Goal: Use online tool/utility: Utilize a website feature to perform a specific function

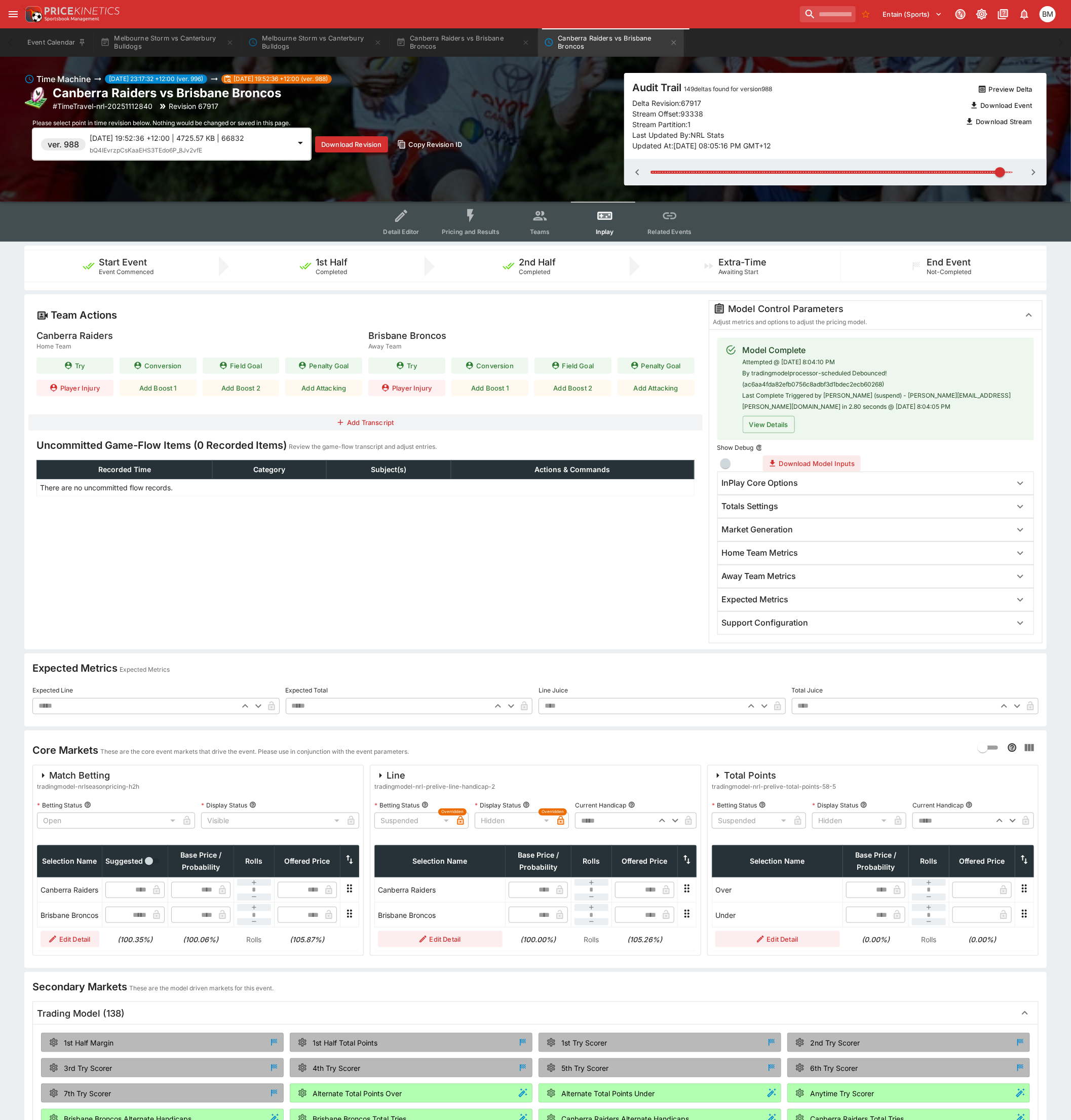
click at [26, 576] on div "Team Actions Canberra Raiders Home Team Try Conversion Field Goal Penalty Goal …" at bounding box center [535, 472] width 1022 height 355
drag, startPoint x: 1044, startPoint y: 171, endPoint x: 1045, endPoint y: 179, distance: 8.1
click at [1044, 171] on div at bounding box center [835, 172] width 423 height 26
click at [141, 151] on span "bQ4IEvrzpCsKaaEHS3TEdo6P_8Jv2vfE" at bounding box center [146, 150] width 113 height 8
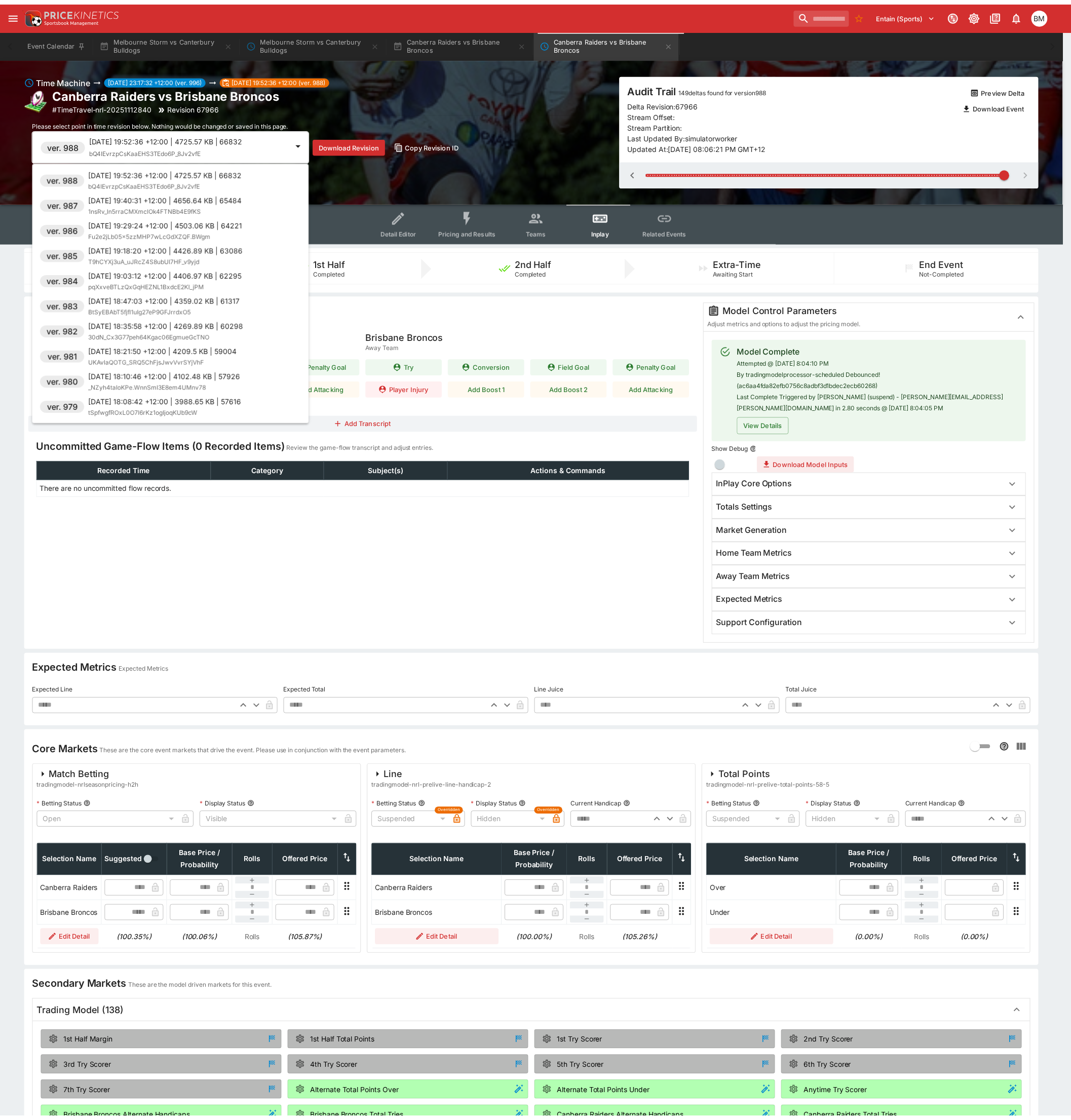
scroll to position [146, 0]
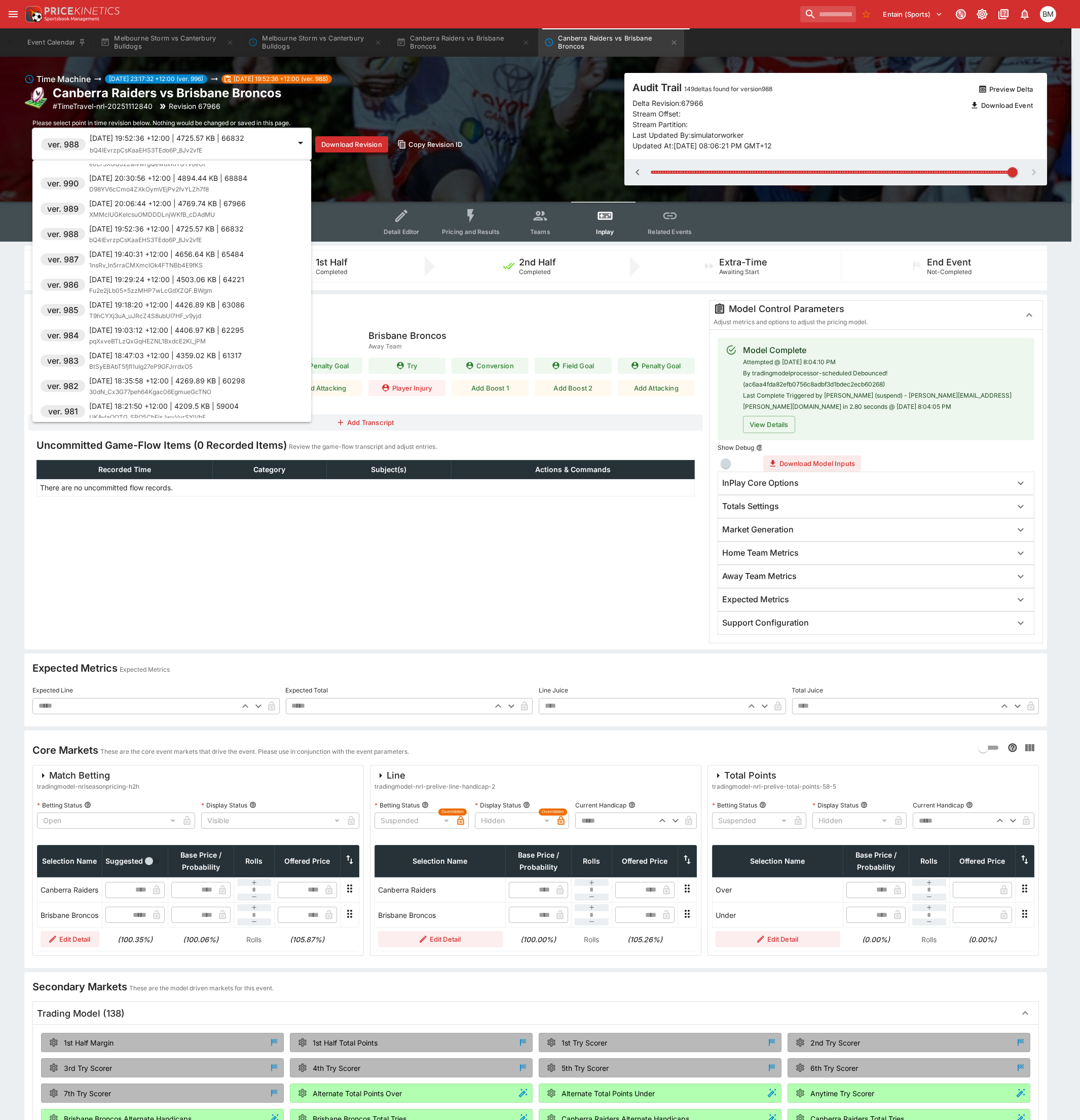
click at [148, 208] on div "[DATE] 20:06:44 +12:00 | 4769.74 KB | 67966 XMMclUGKelcsuOMDDDLnjWKfB_cDAdMU" at bounding box center [167, 209] width 157 height 22
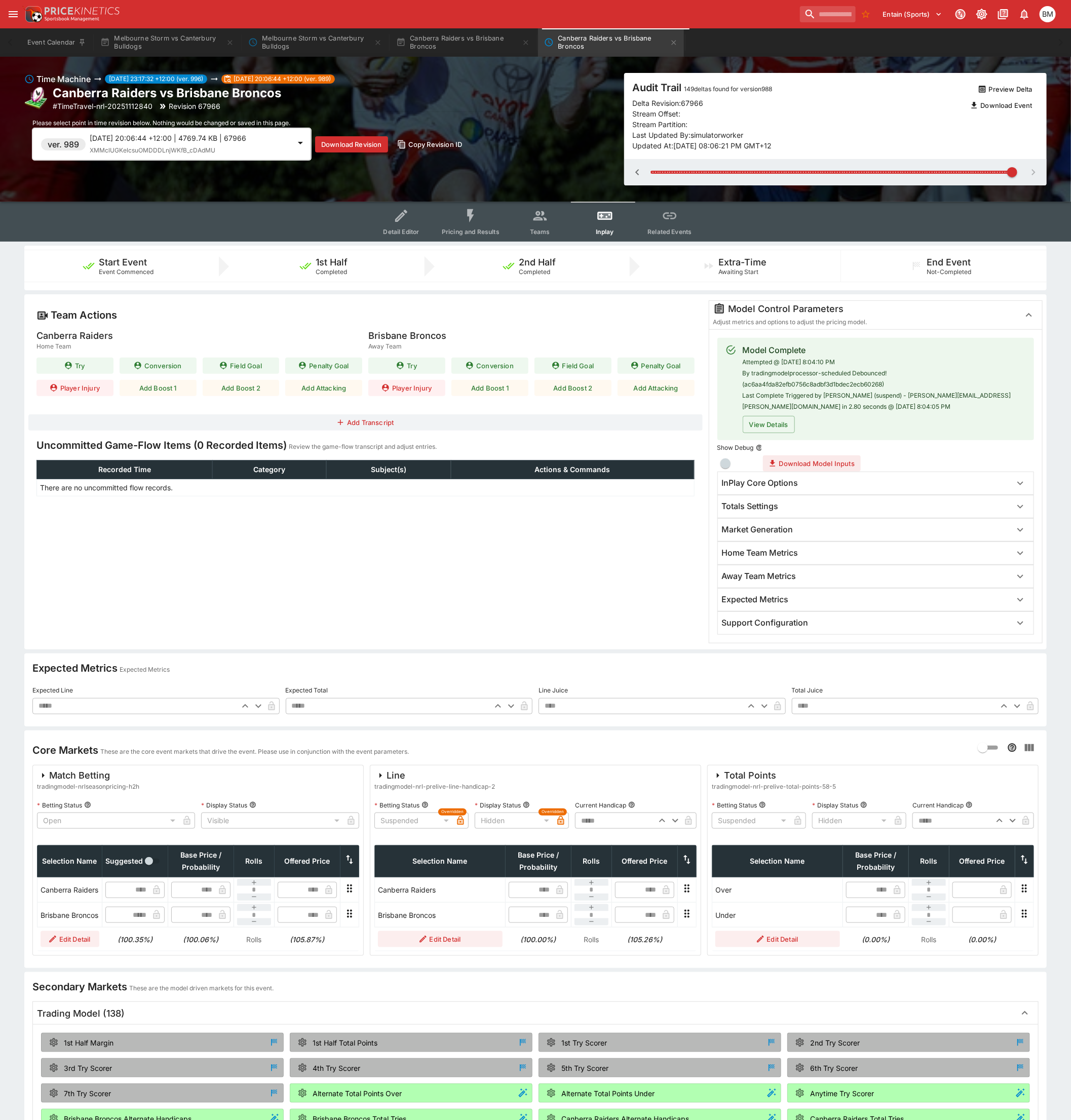
click at [655, 171] on span at bounding box center [831, 172] width 363 height 3
type input "*"
type input "*****"
type input "****"
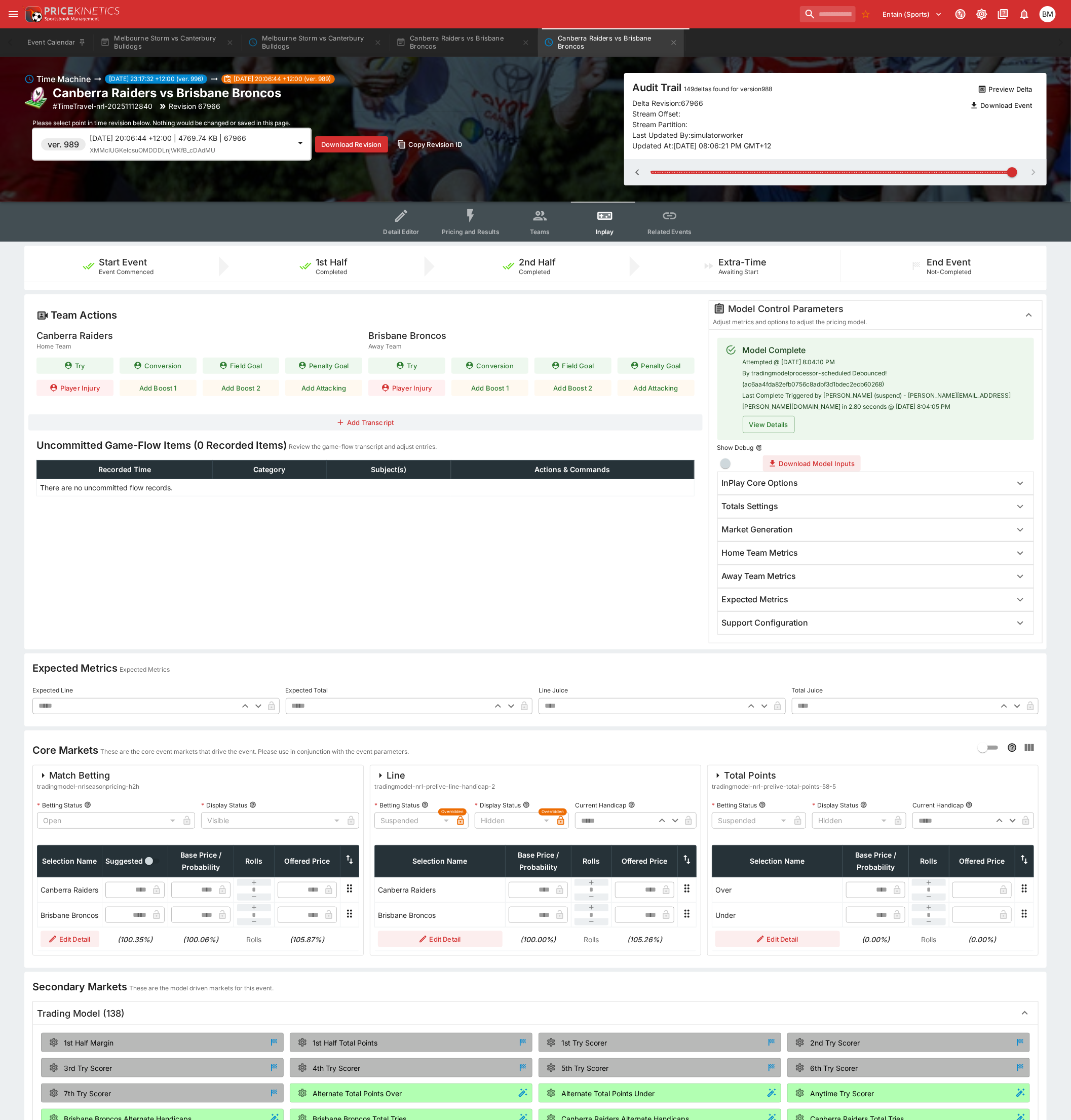
type input "****"
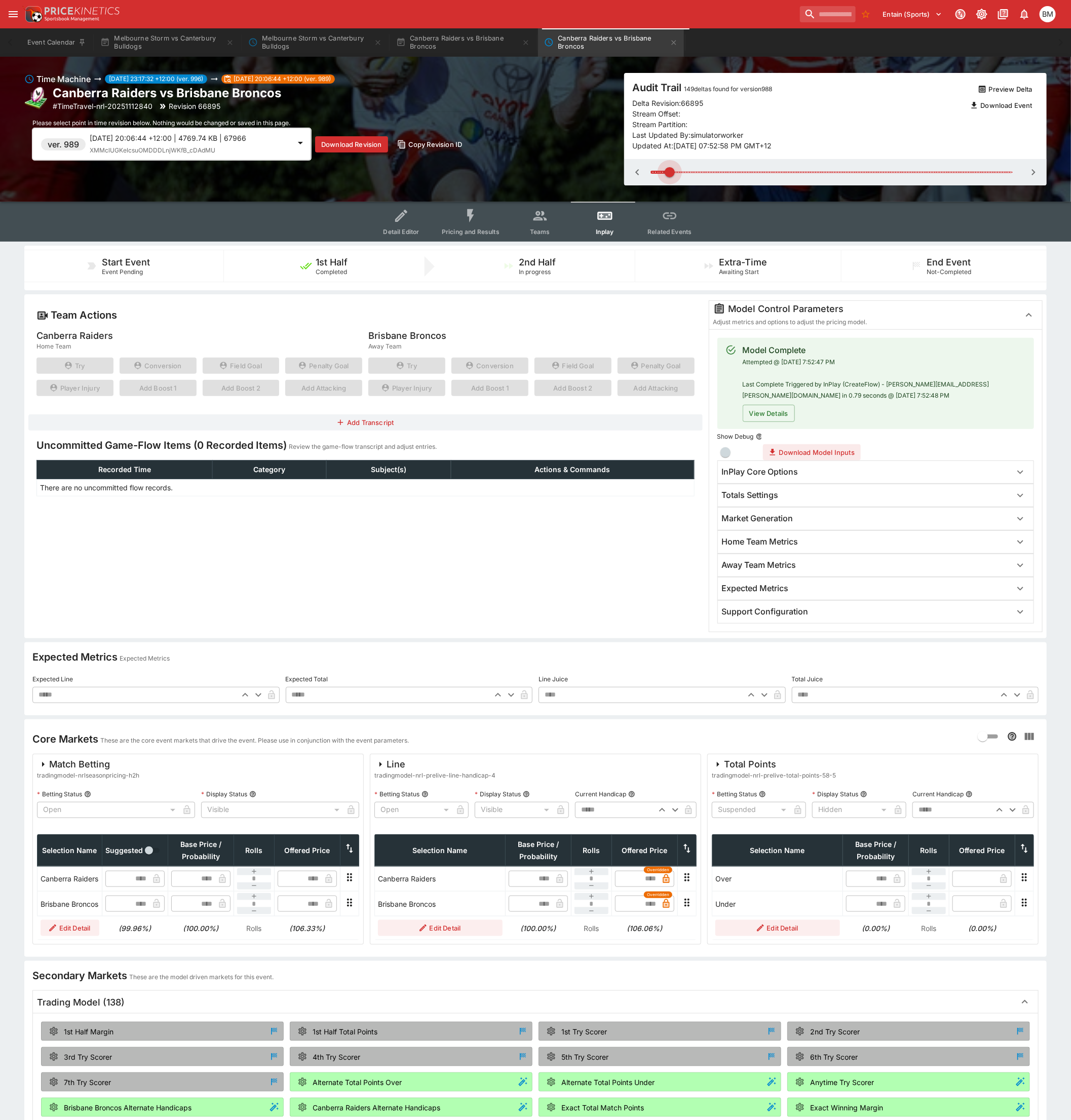
drag, startPoint x: 666, startPoint y: 169, endPoint x: 679, endPoint y: 170, distance: 13.0
click at [671, 169] on span at bounding box center [669, 172] width 10 height 10
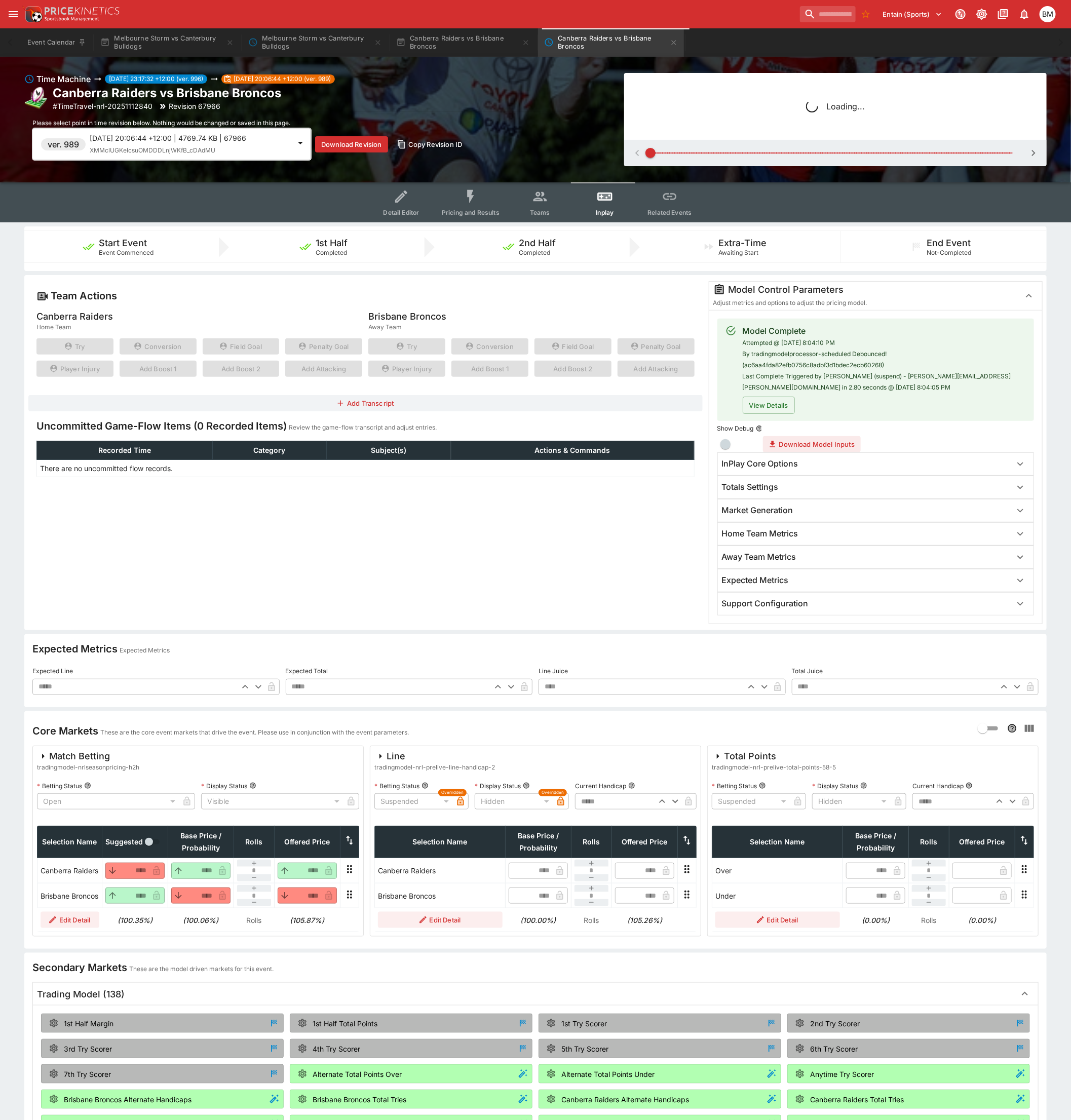
type input "*"
type input "*****"
type input "****"
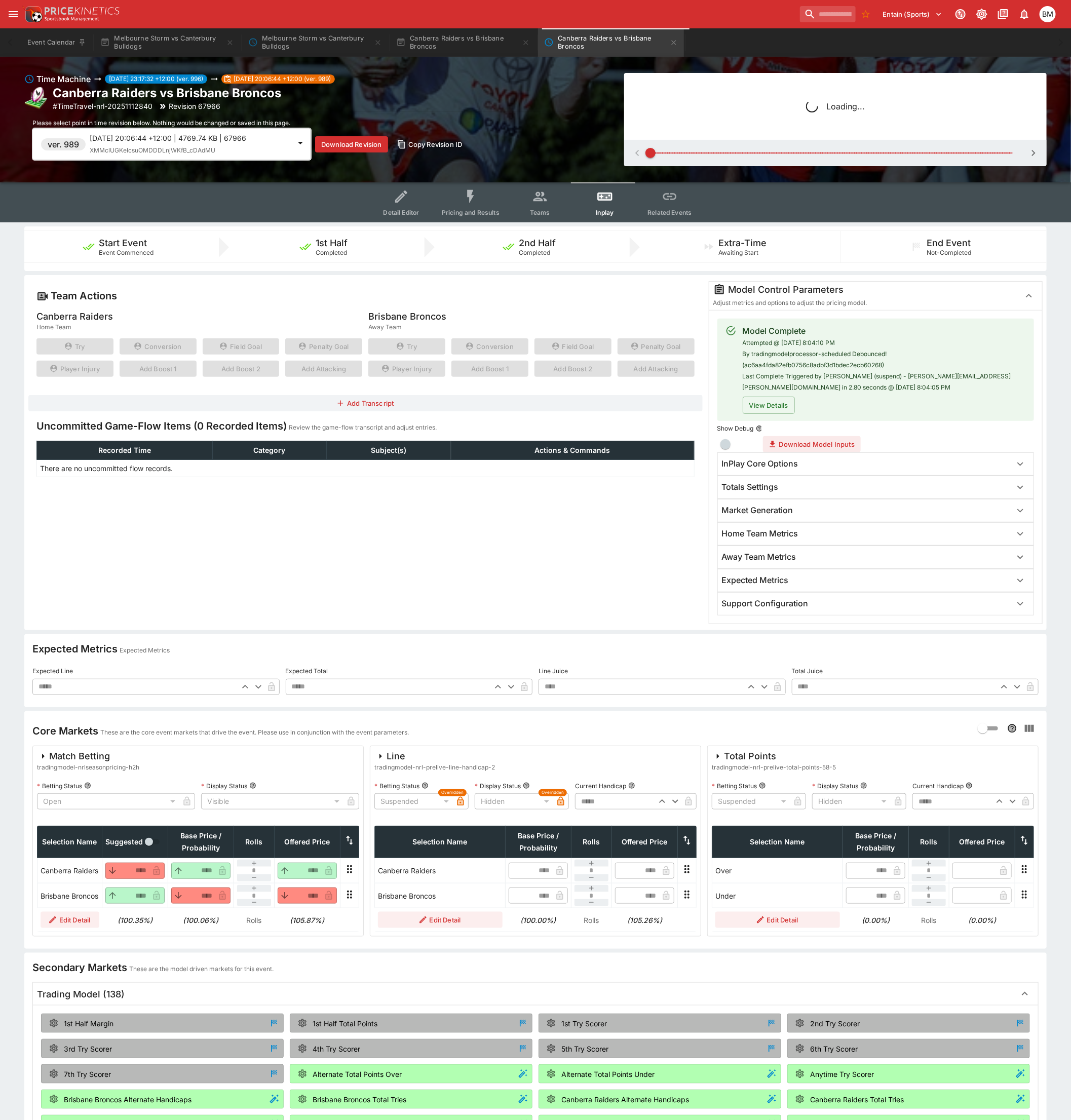
type input "*****"
type input "****"
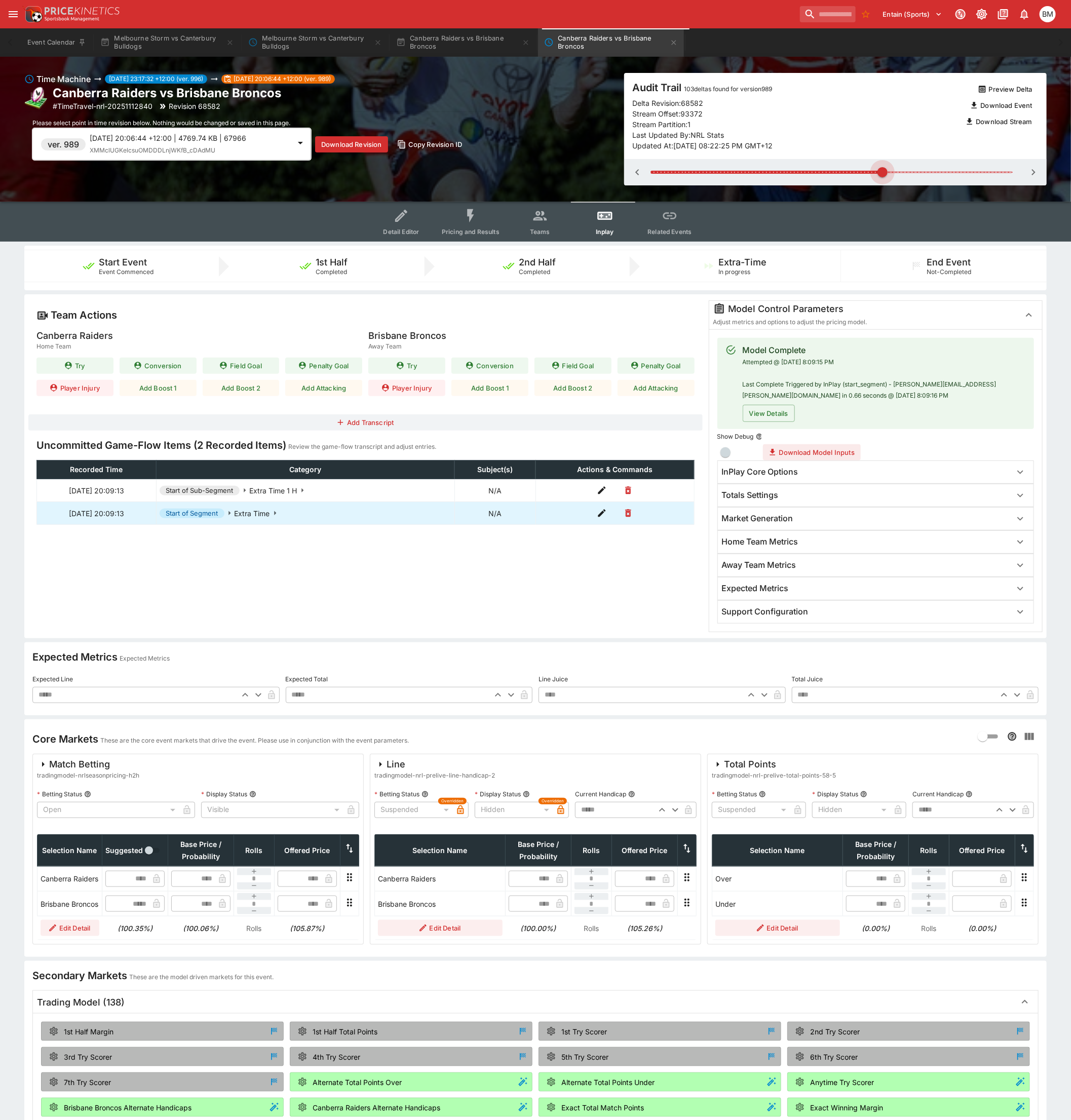
drag, startPoint x: 672, startPoint y: 174, endPoint x: 882, endPoint y: 176, distance: 210.0
click at [882, 176] on span at bounding box center [882, 172] width 10 height 10
click at [1031, 173] on icon "button" at bounding box center [1033, 172] width 12 height 12
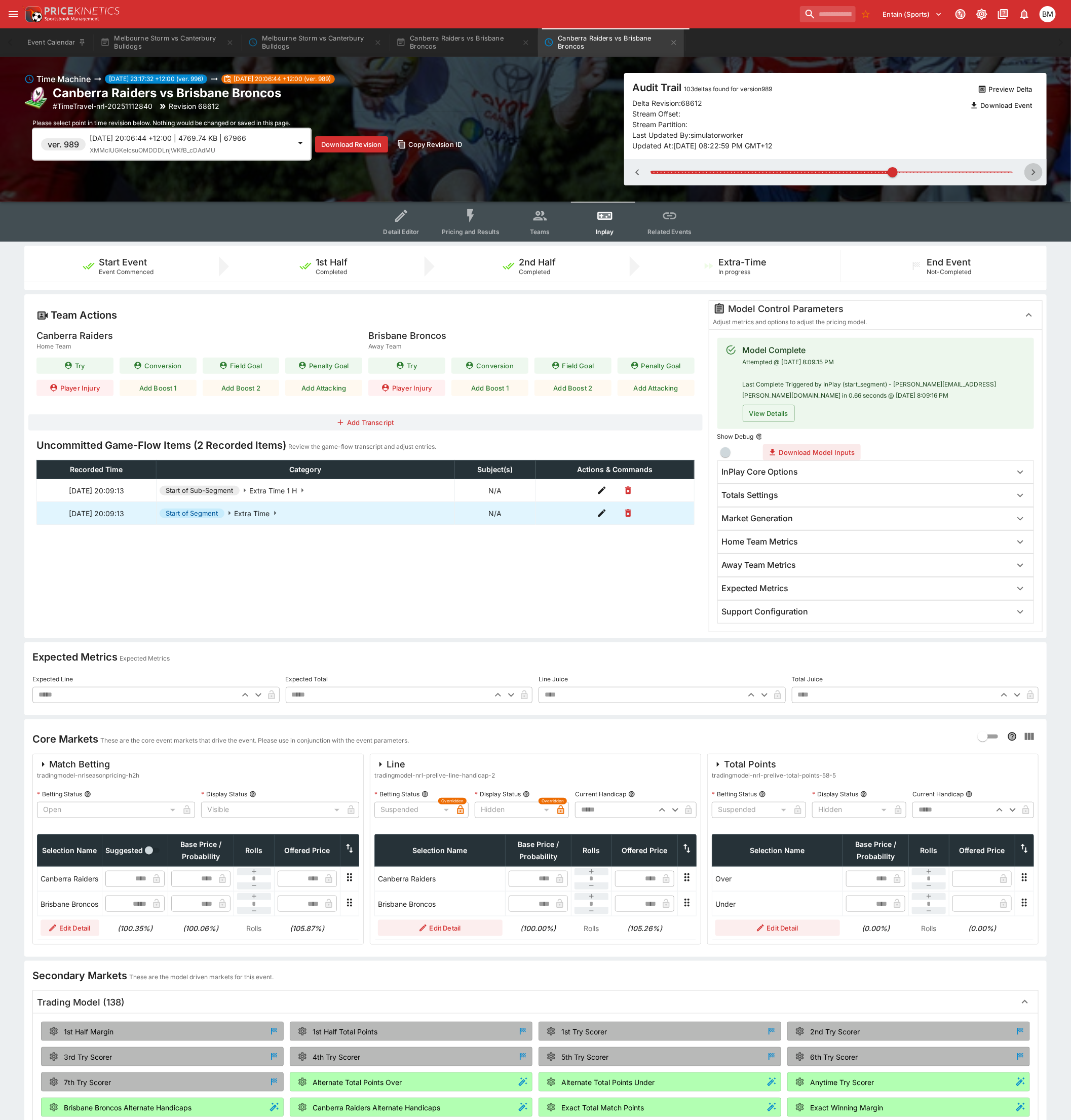
click at [1031, 173] on icon "button" at bounding box center [1033, 172] width 12 height 12
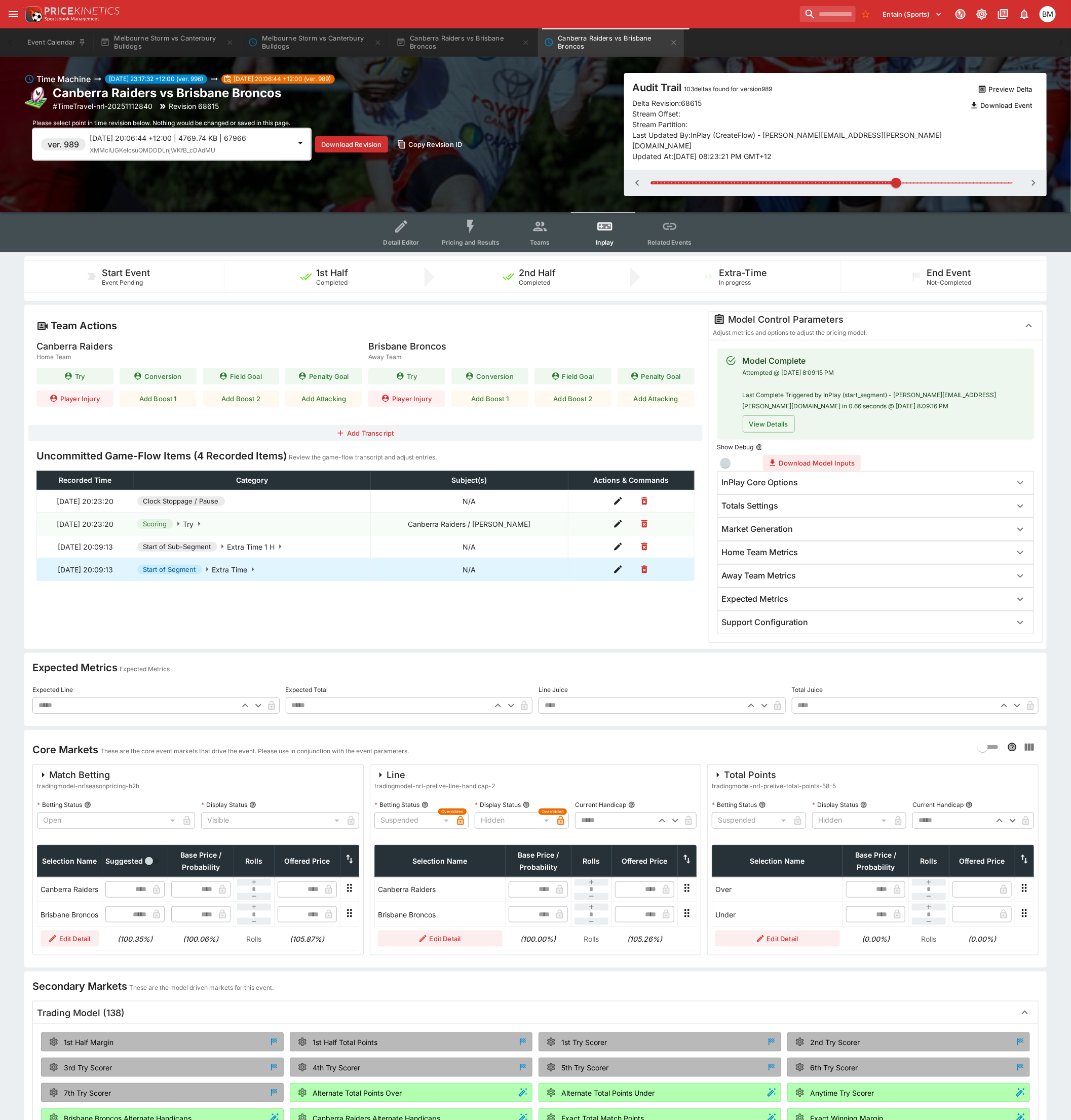
click at [1031, 177] on icon "button" at bounding box center [1033, 183] width 12 height 12
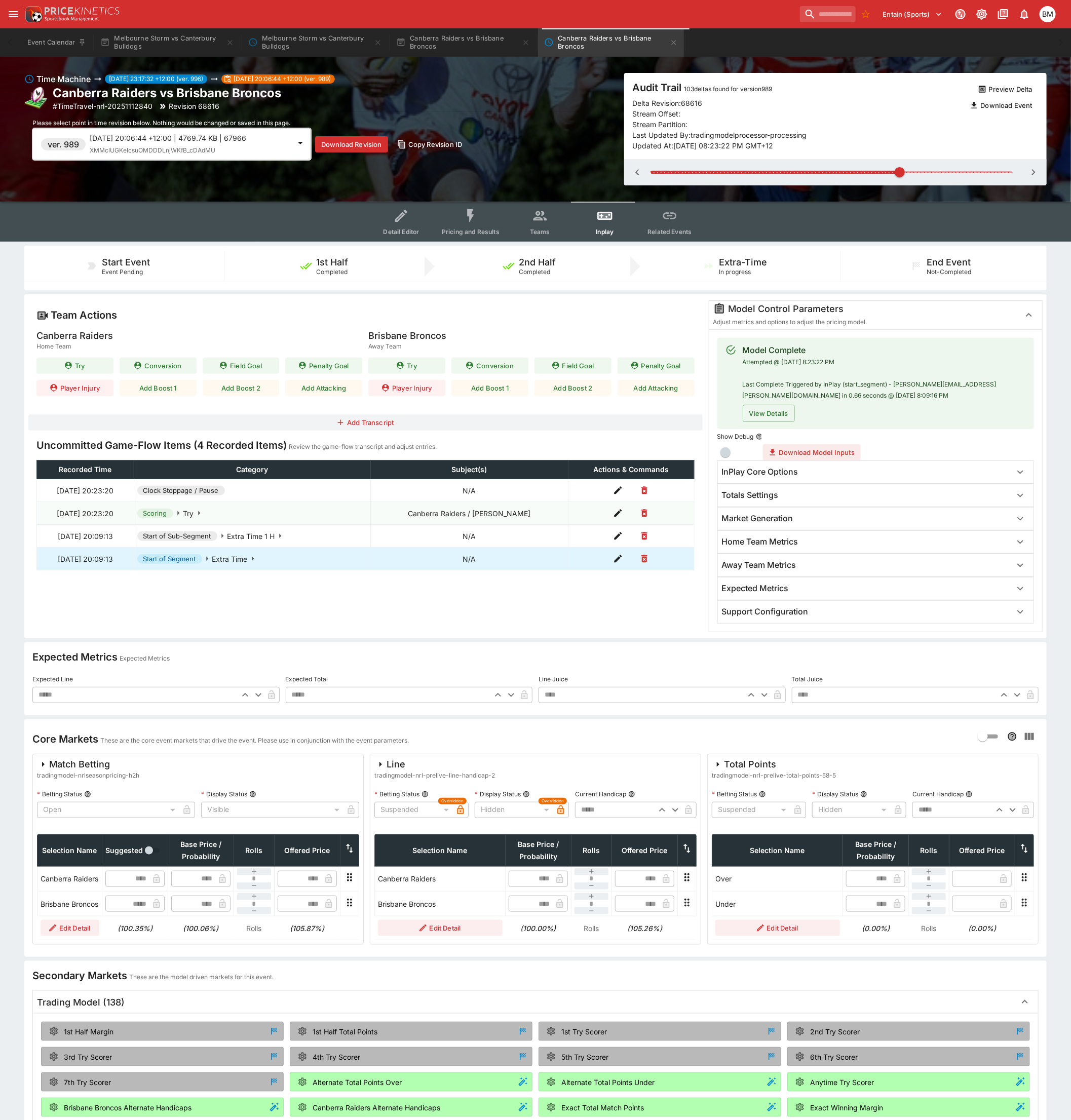
click at [1031, 173] on icon "button" at bounding box center [1033, 172] width 12 height 12
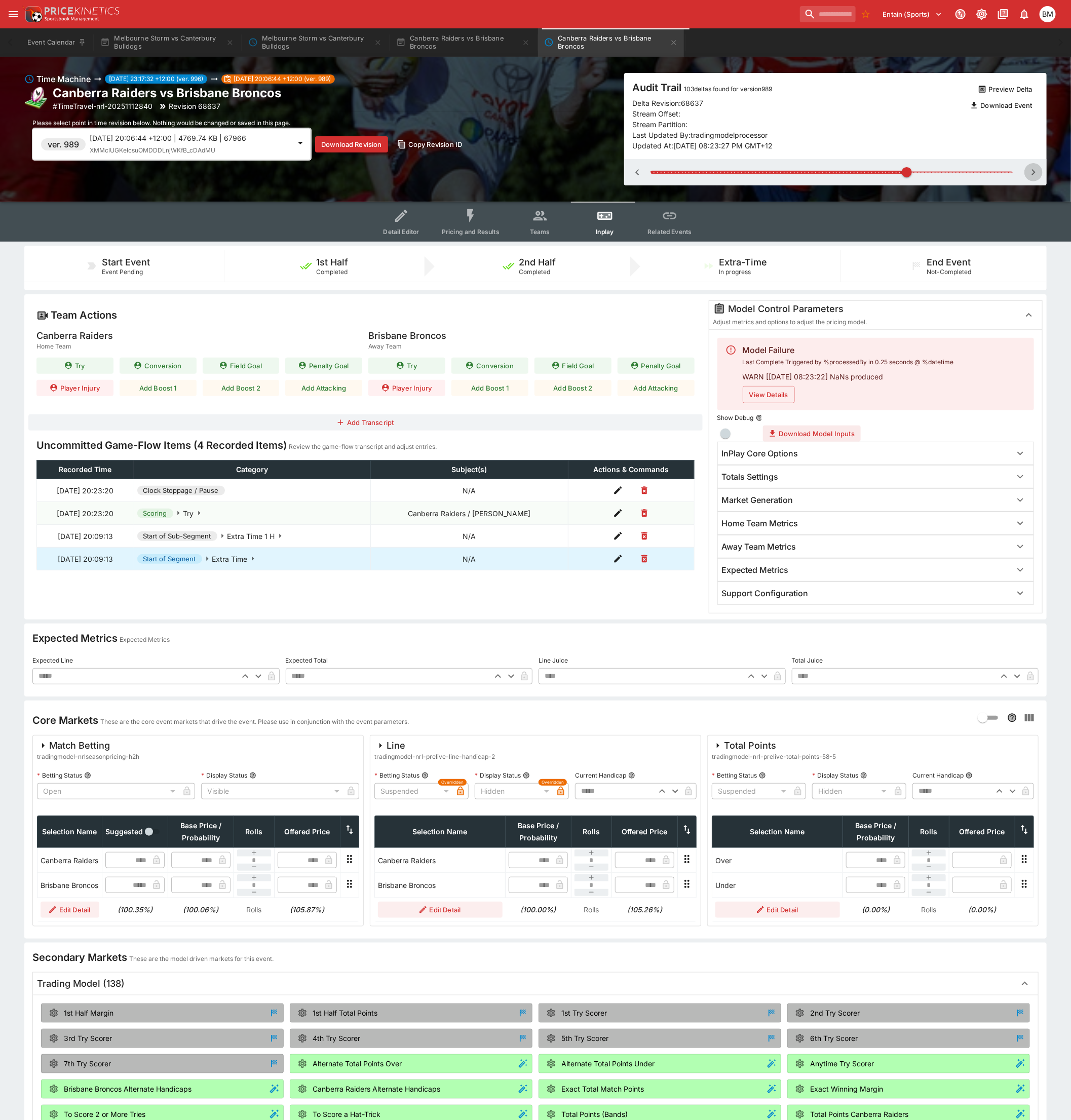
click at [1031, 173] on icon "button" at bounding box center [1033, 172] width 12 height 12
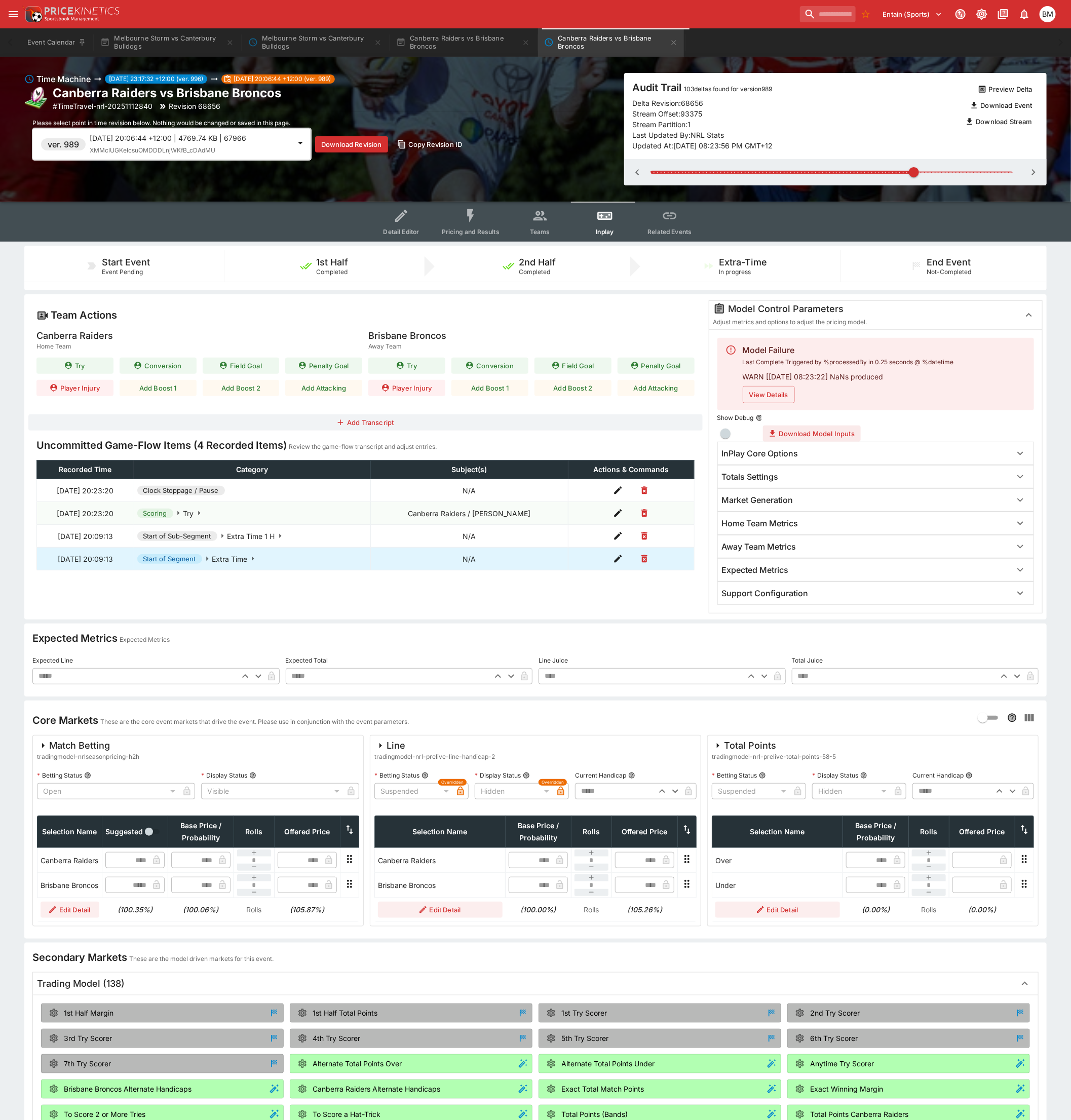
click at [1031, 173] on icon "button" at bounding box center [1033, 172] width 12 height 12
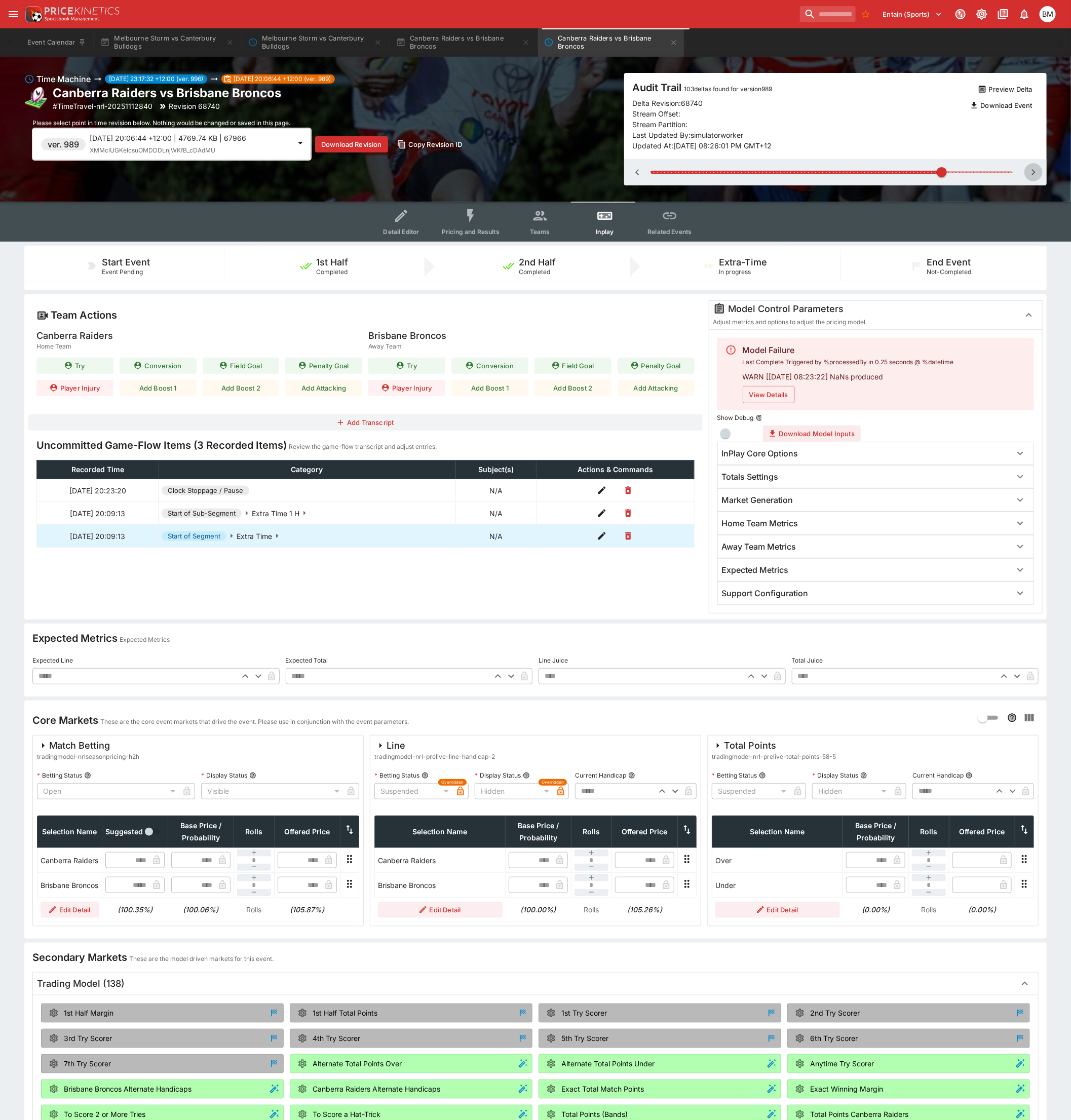
click at [1031, 173] on icon "button" at bounding box center [1033, 172] width 12 height 12
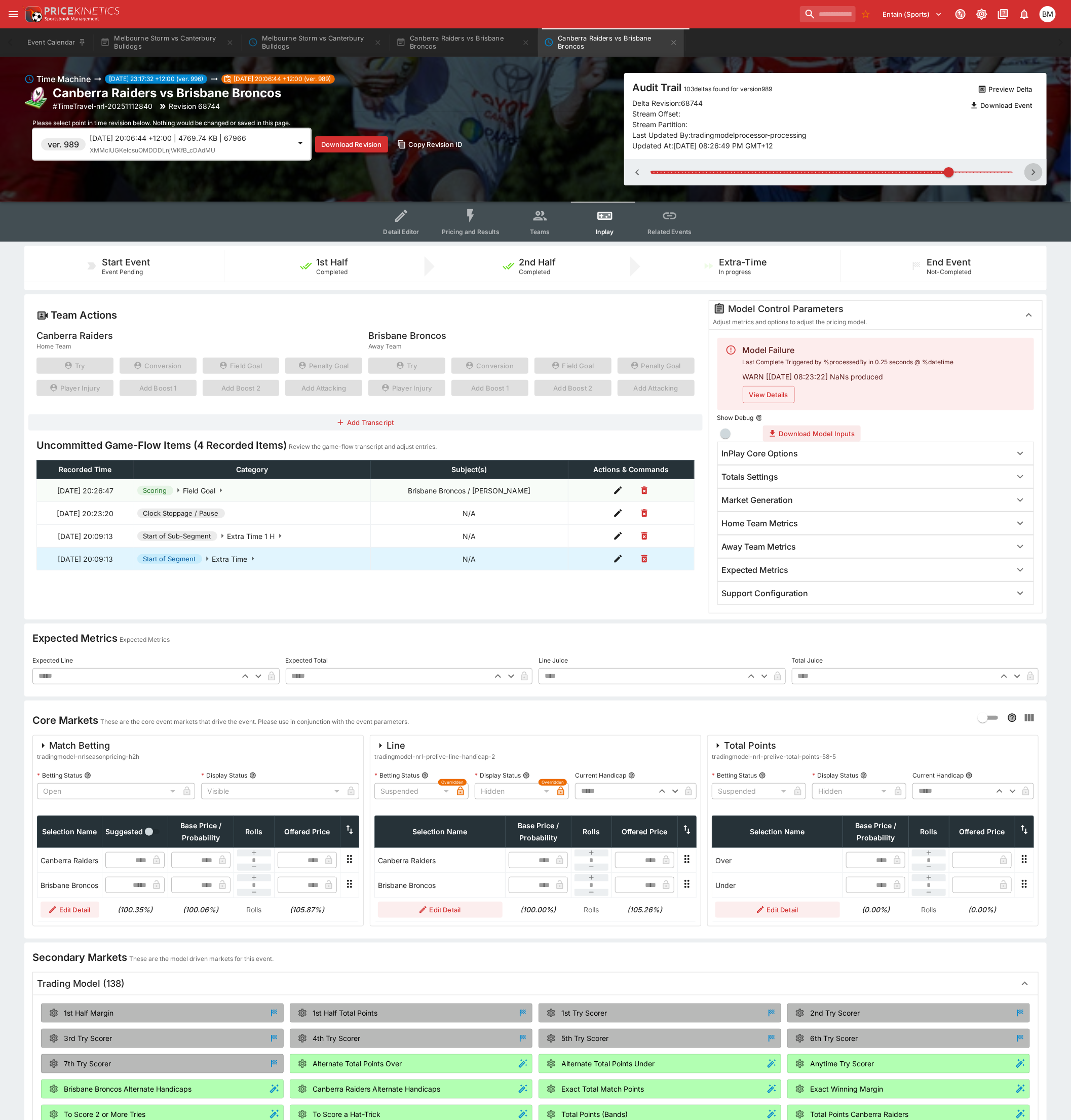
click at [1031, 173] on icon "button" at bounding box center [1033, 172] width 12 height 12
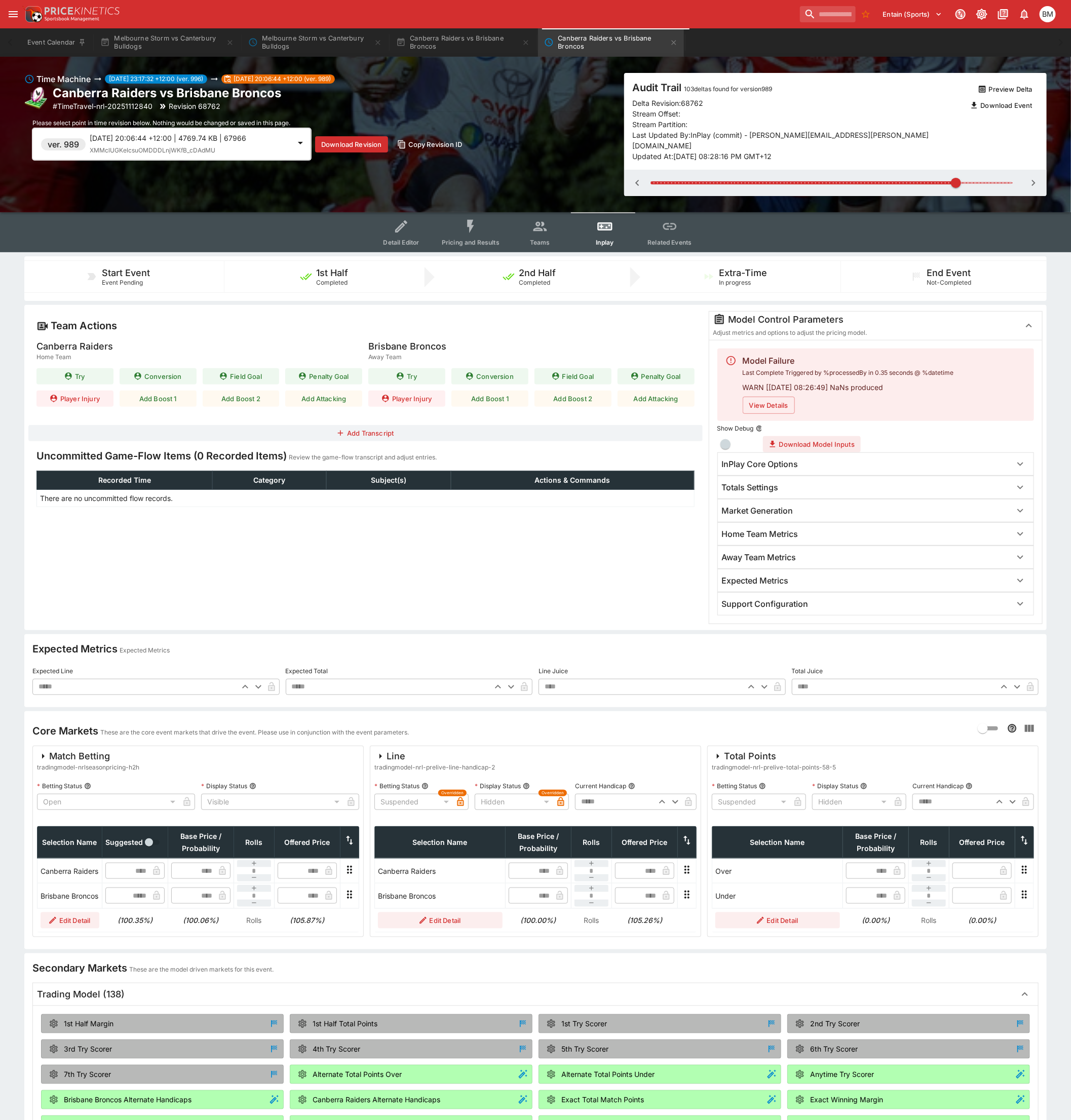
click at [639, 177] on icon "button" at bounding box center [637, 183] width 12 height 12
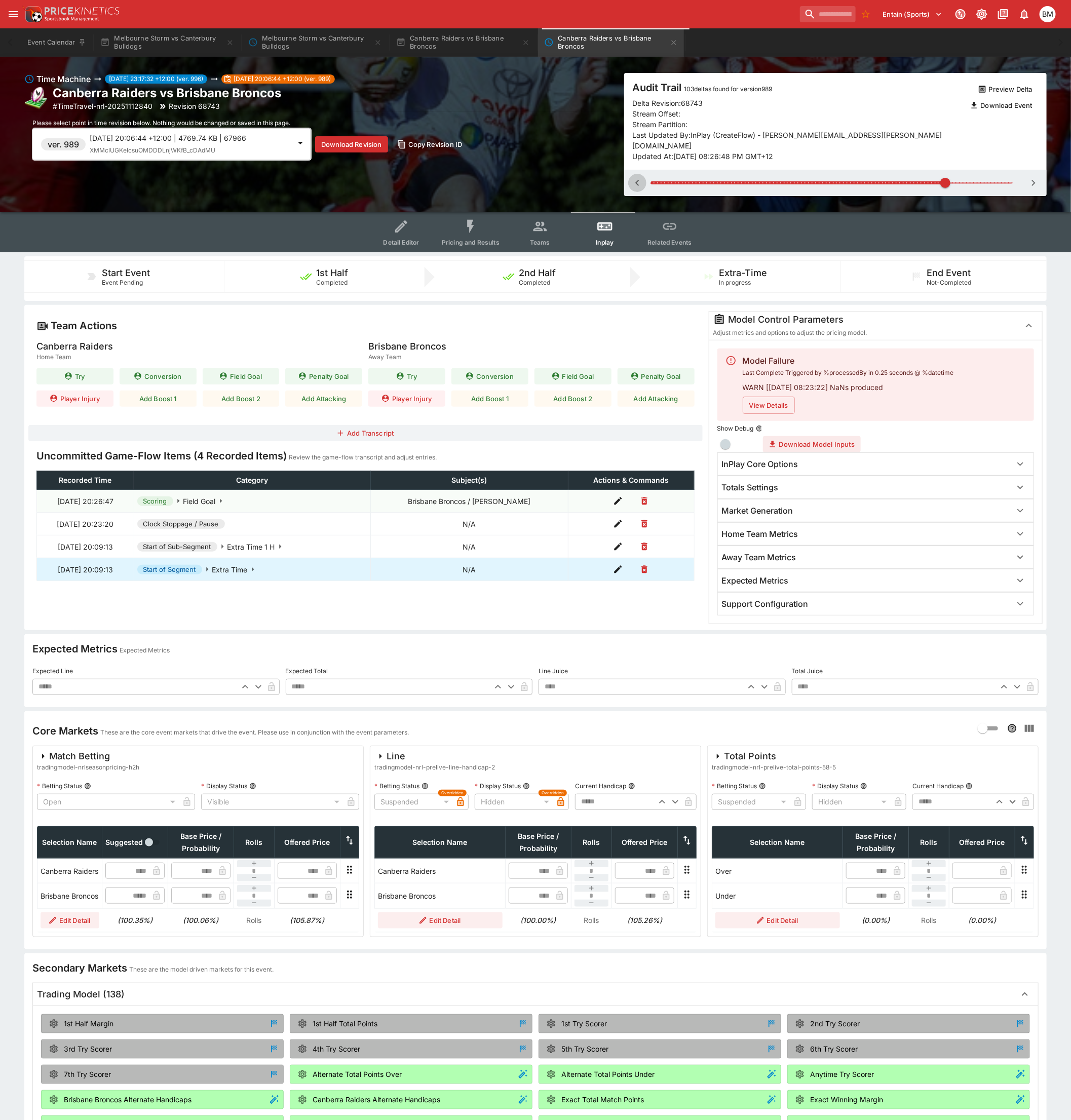
click at [639, 177] on icon "button" at bounding box center [637, 183] width 12 height 12
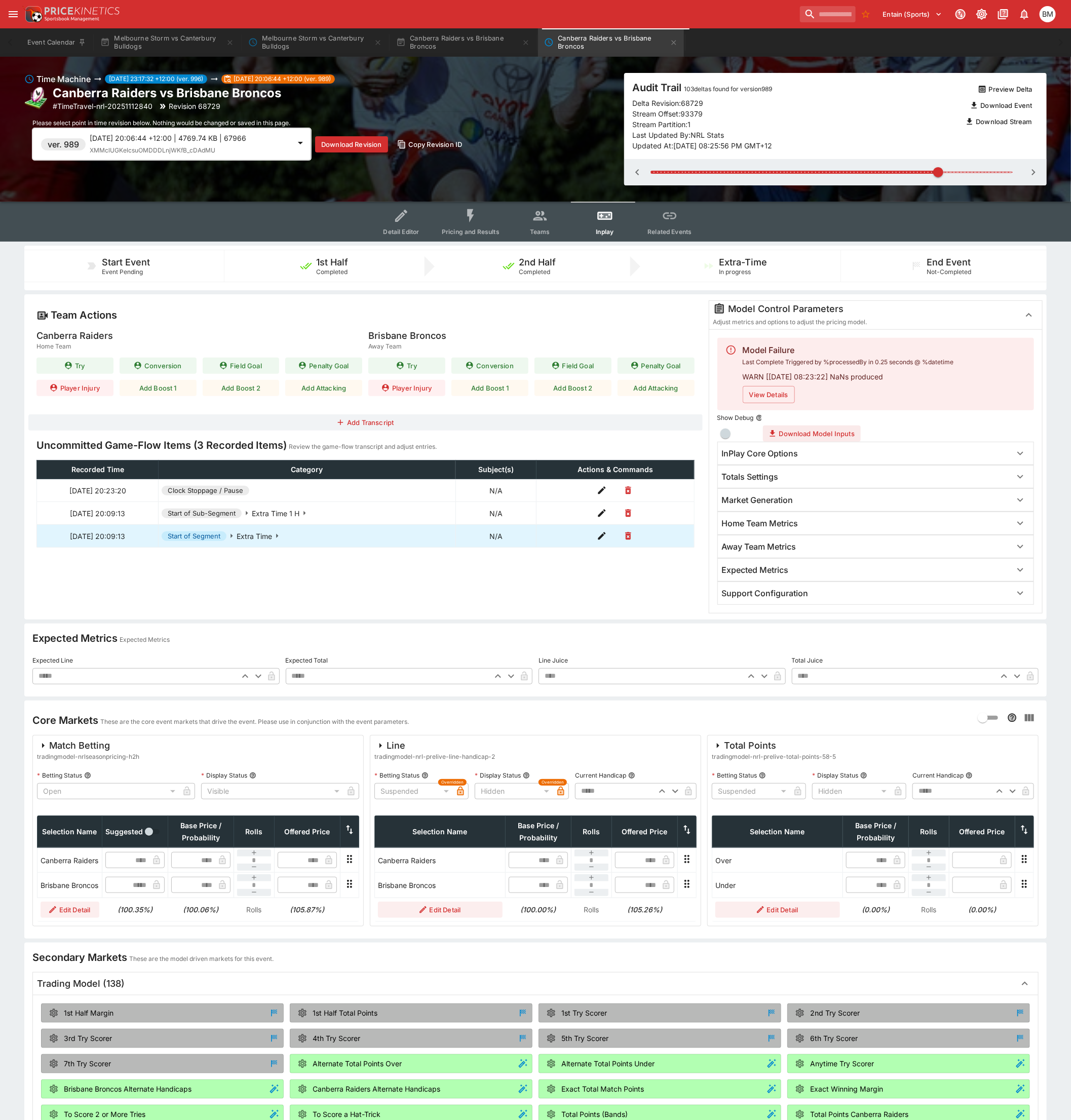
click at [639, 172] on icon "button" at bounding box center [637, 172] width 12 height 12
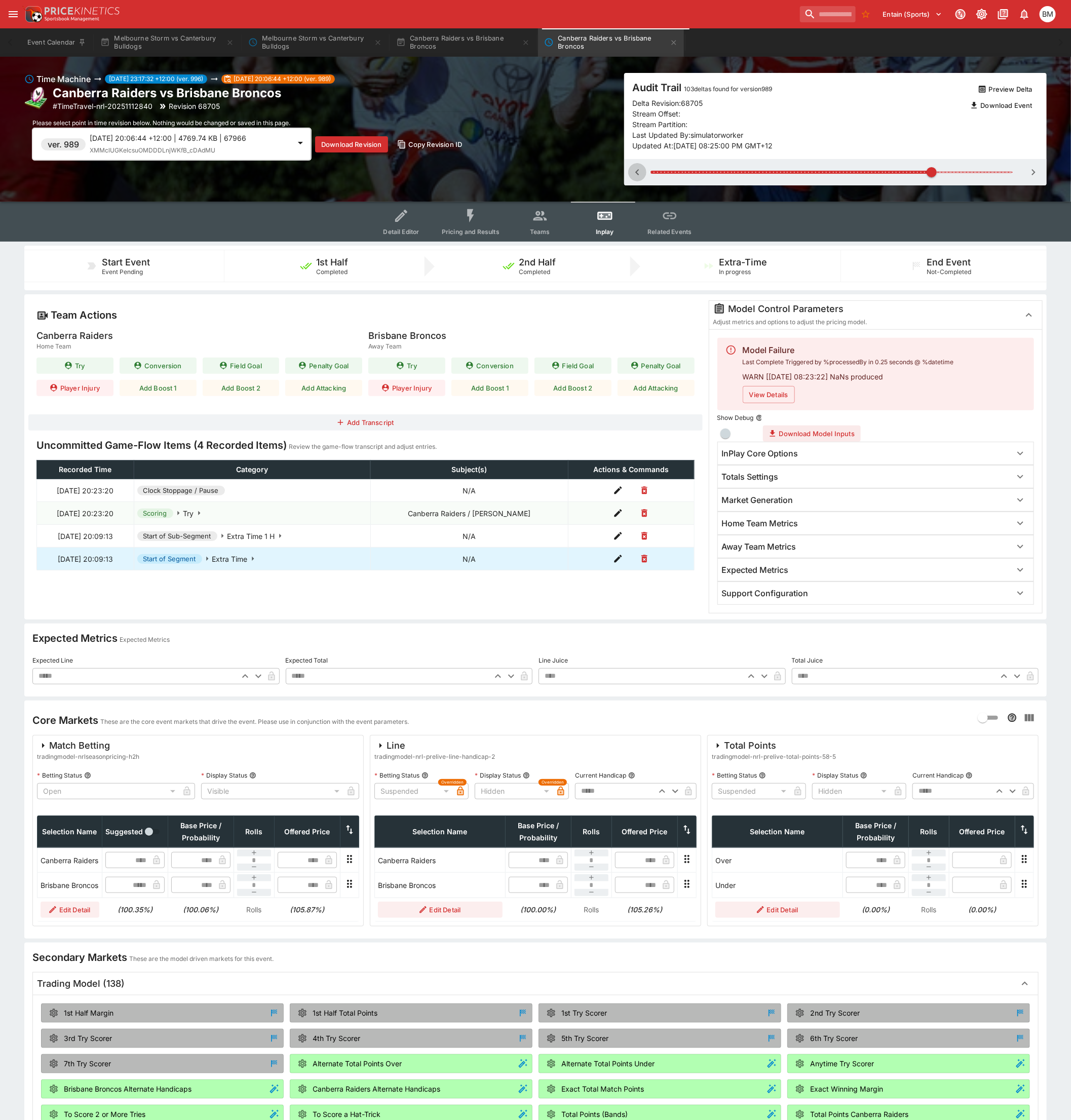
click at [639, 172] on icon "button" at bounding box center [637, 172] width 12 height 12
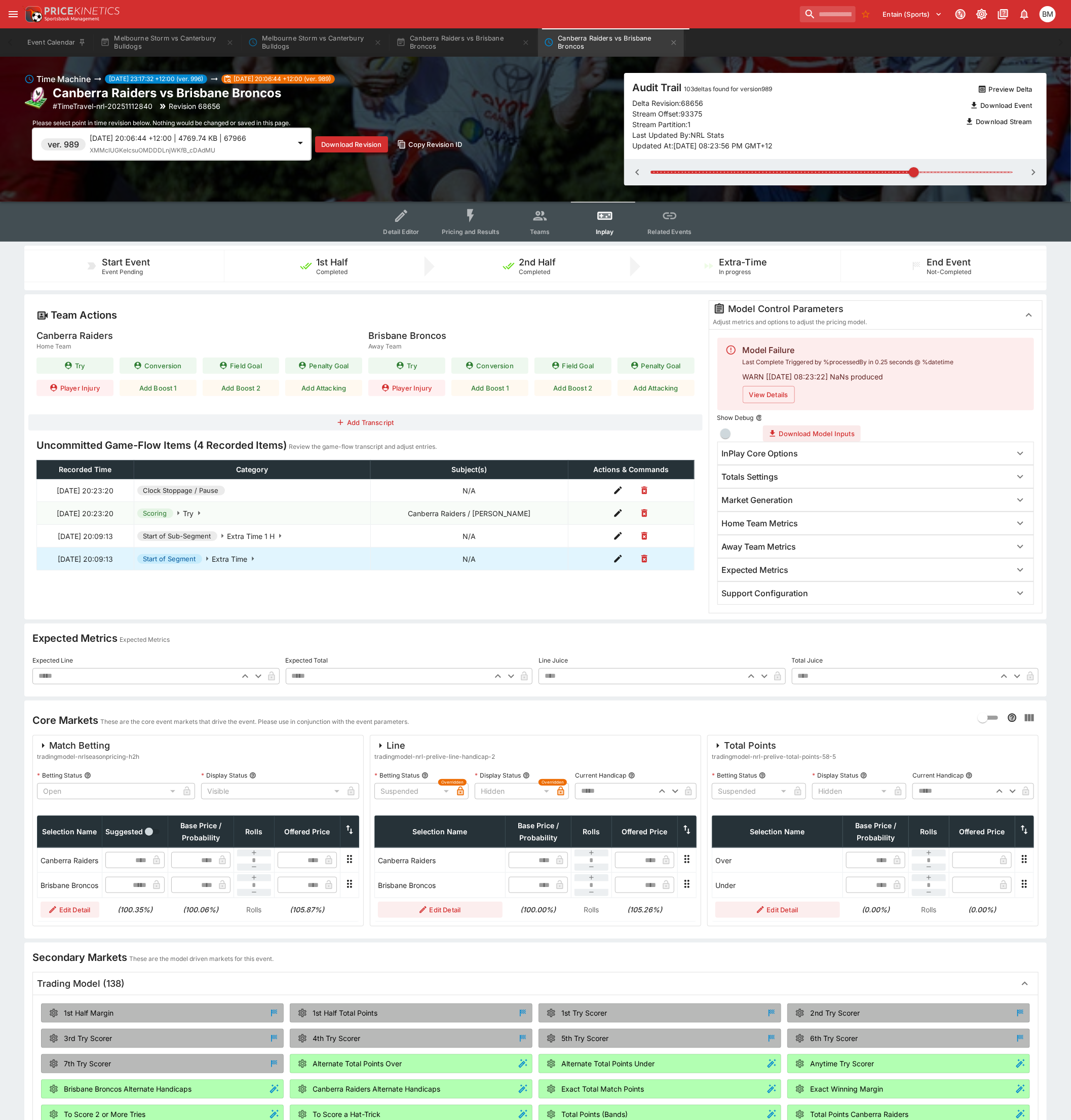
click at [639, 172] on icon "button" at bounding box center [637, 172] width 12 height 12
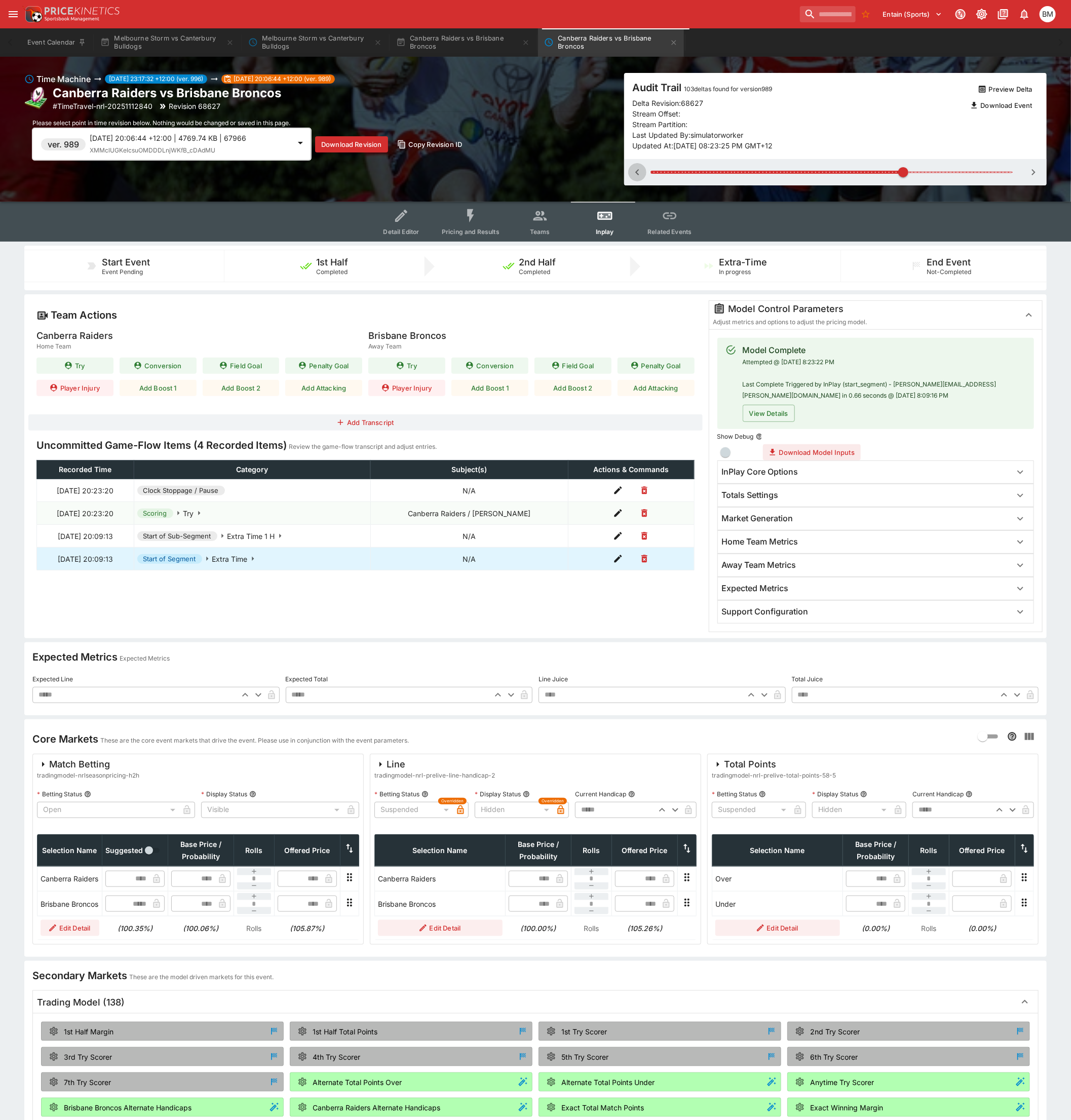
click at [639, 172] on icon "button" at bounding box center [637, 172] width 12 height 12
click at [1034, 171] on icon "button" at bounding box center [1033, 172] width 4 height 6
type input "**"
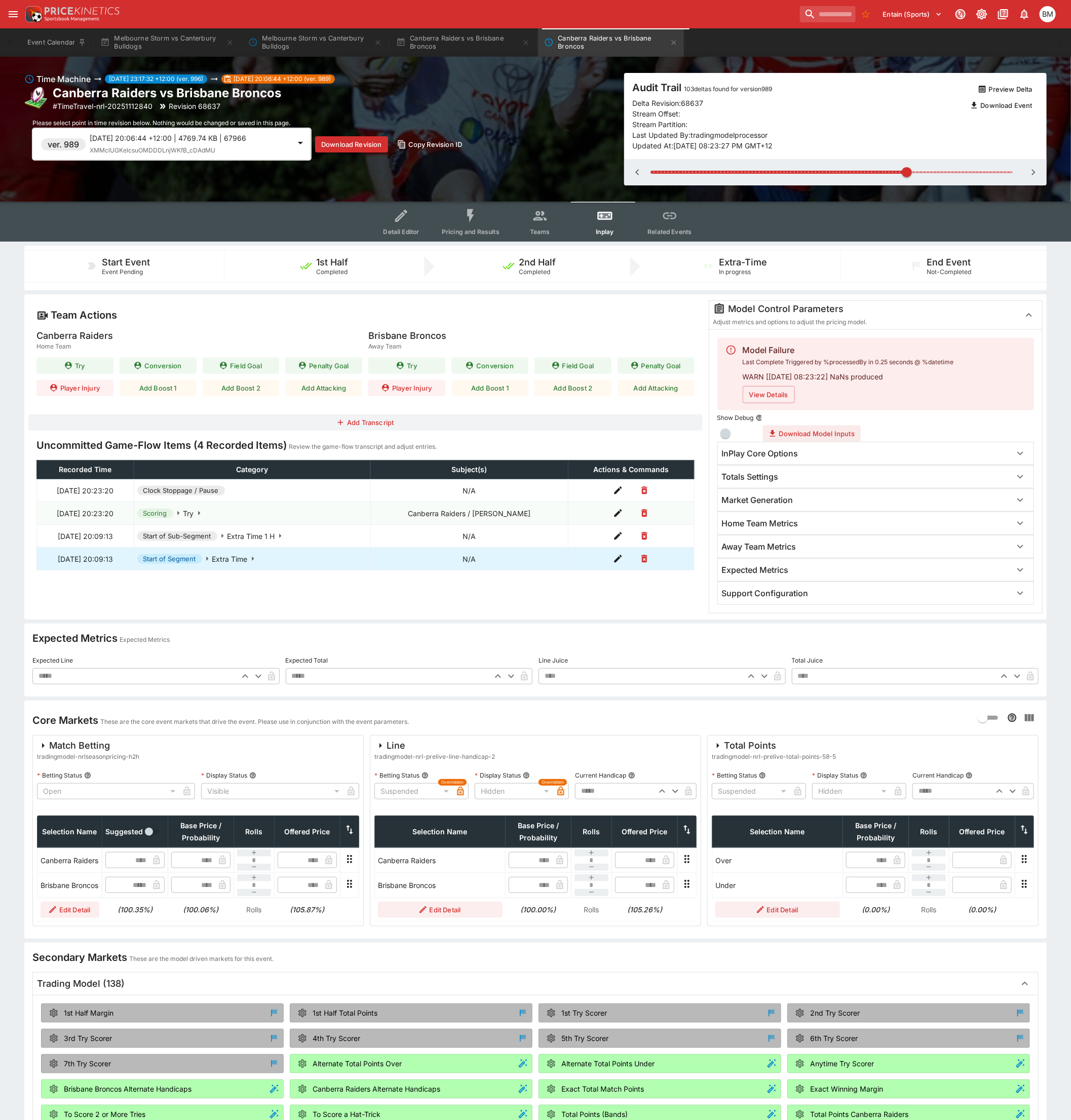
click at [776, 389] on button "View Details" at bounding box center [769, 394] width 52 height 17
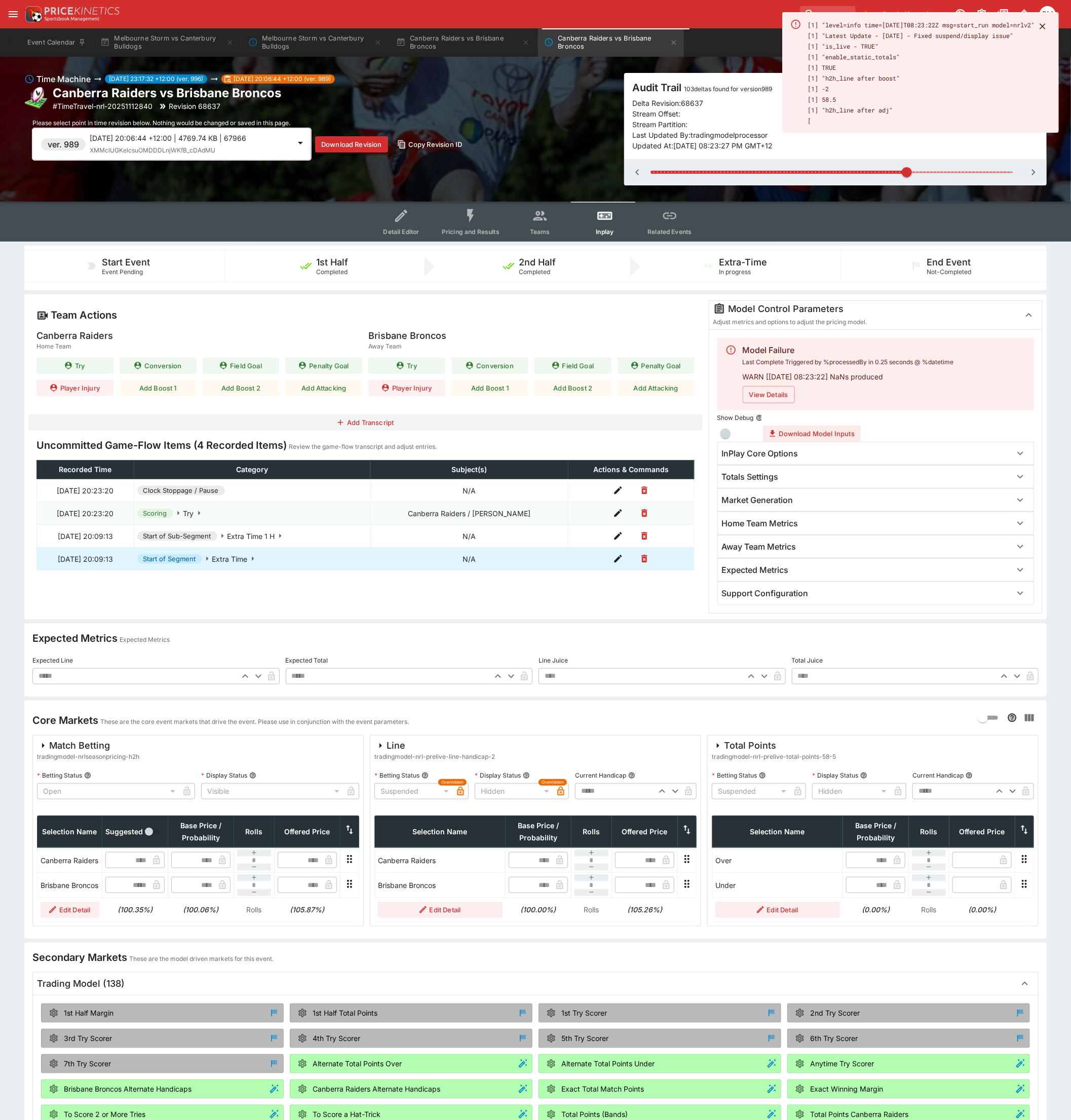
click at [522, 315] on div "Team Actions" at bounding box center [365, 315] width 658 height 13
click at [525, 316] on div "Team Actions" at bounding box center [365, 315] width 658 height 13
click at [1040, 26] on icon "Close" at bounding box center [1042, 26] width 10 height 10
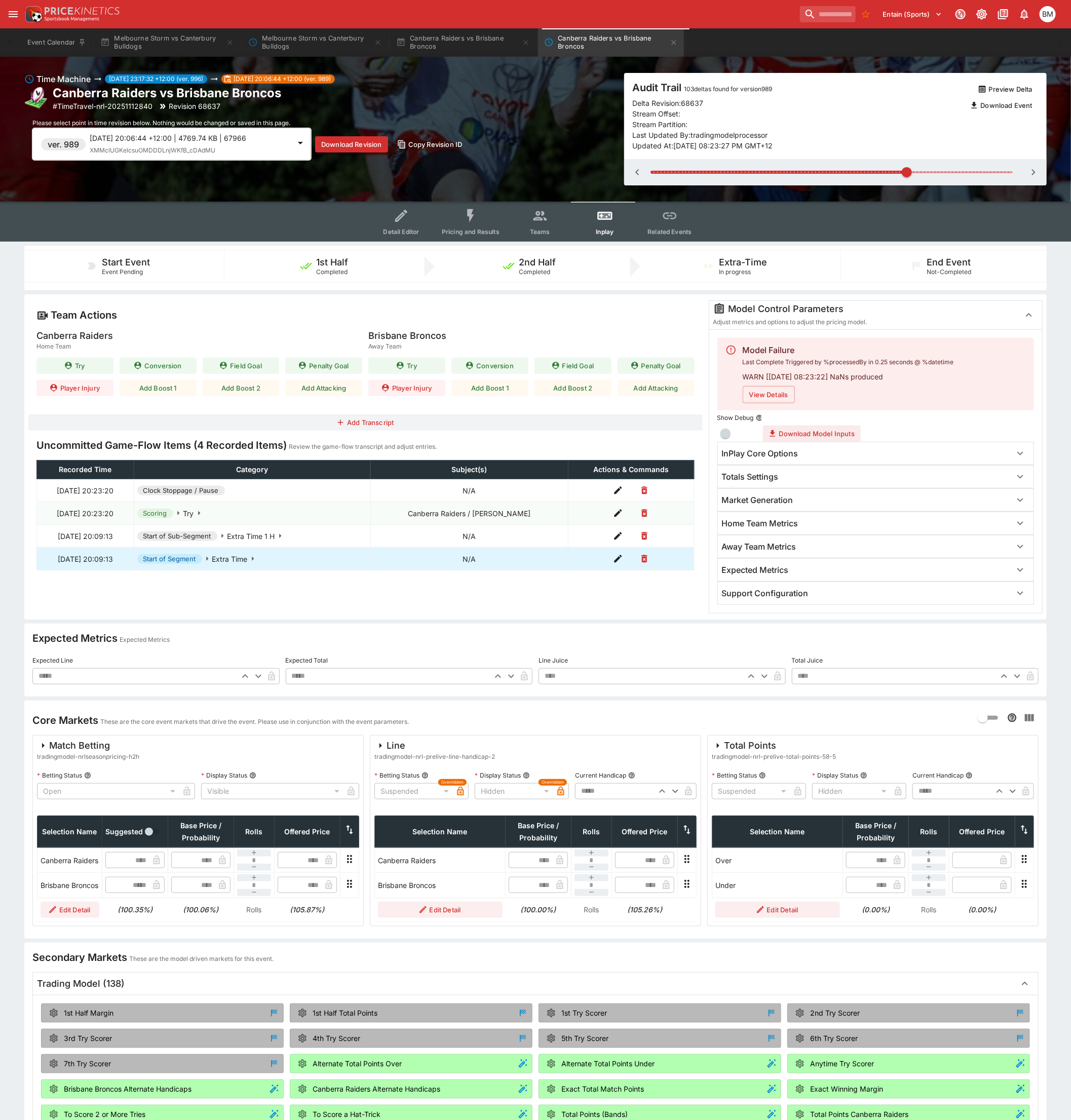
click at [803, 434] on button "Download Model Inputs" at bounding box center [811, 433] width 98 height 16
click at [831, 457] on div "InPlay Core Options" at bounding box center [866, 454] width 289 height 11
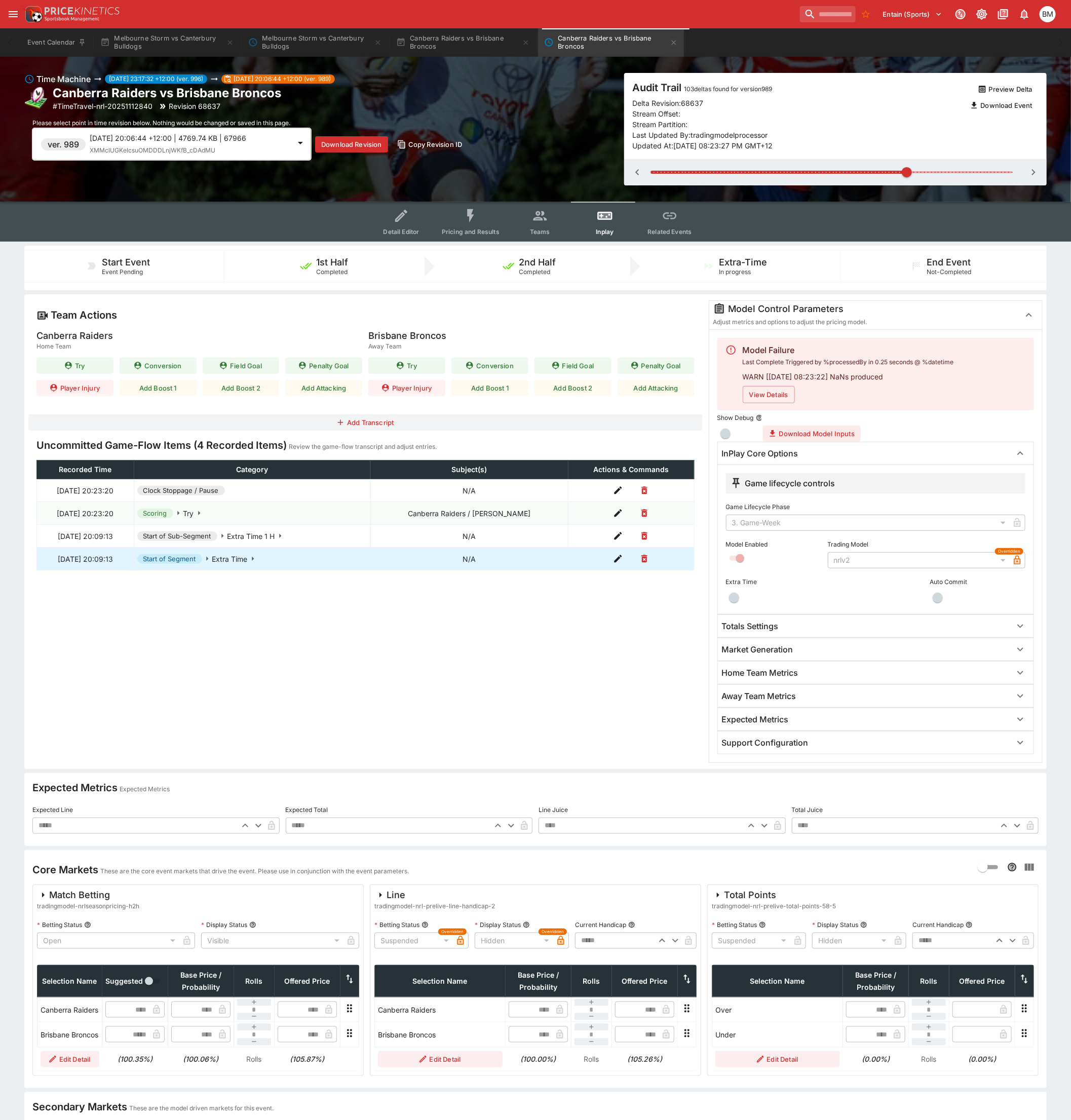
click at [892, 556] on div "nrlv2" at bounding box center [918, 560] width 182 height 16
click at [461, 42] on button "Canberra Raiders vs Brisbane Broncos" at bounding box center [463, 43] width 146 height 29
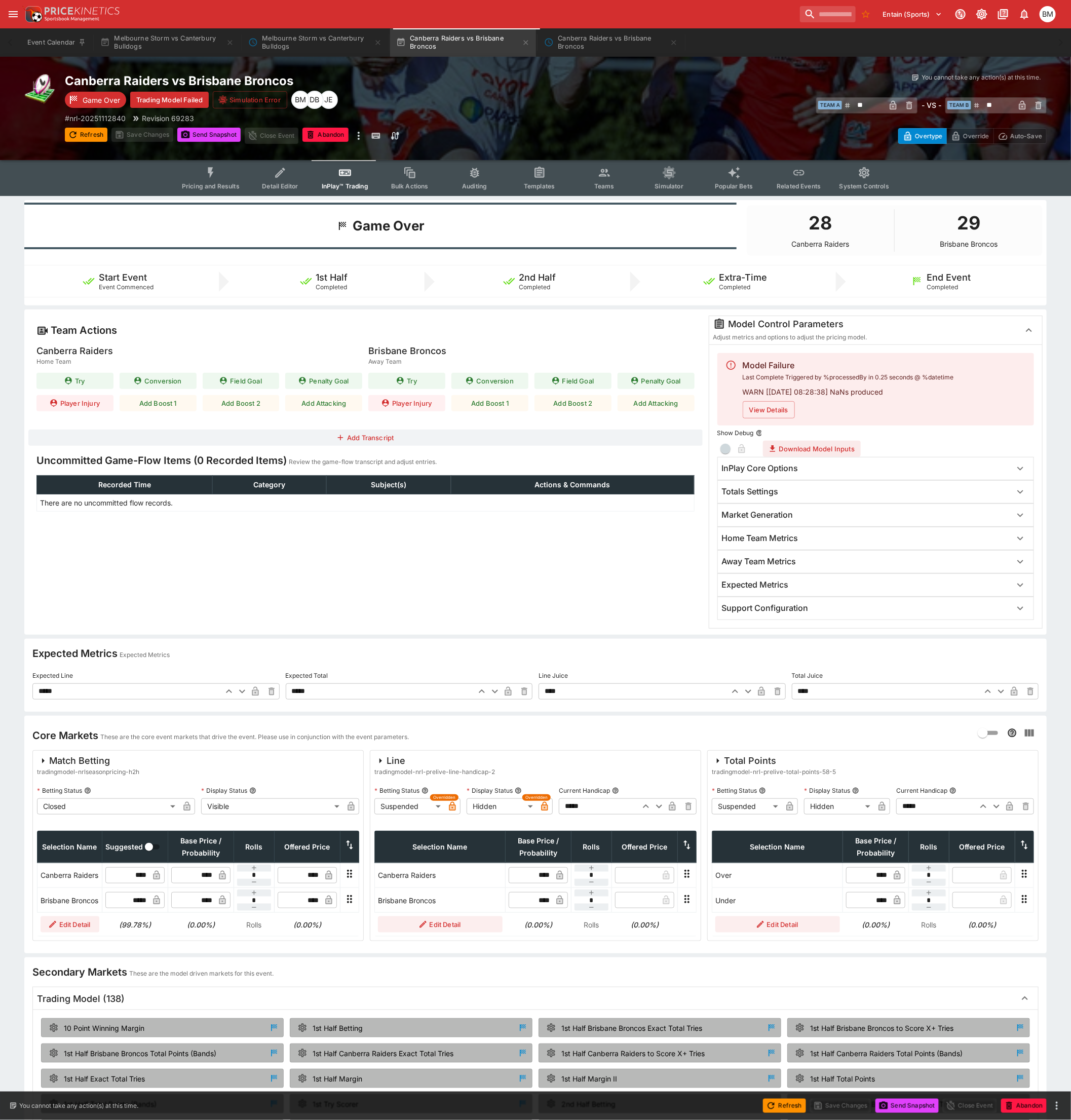
click at [761, 473] on div "InPlay Core Options" at bounding box center [876, 468] width 316 height 22
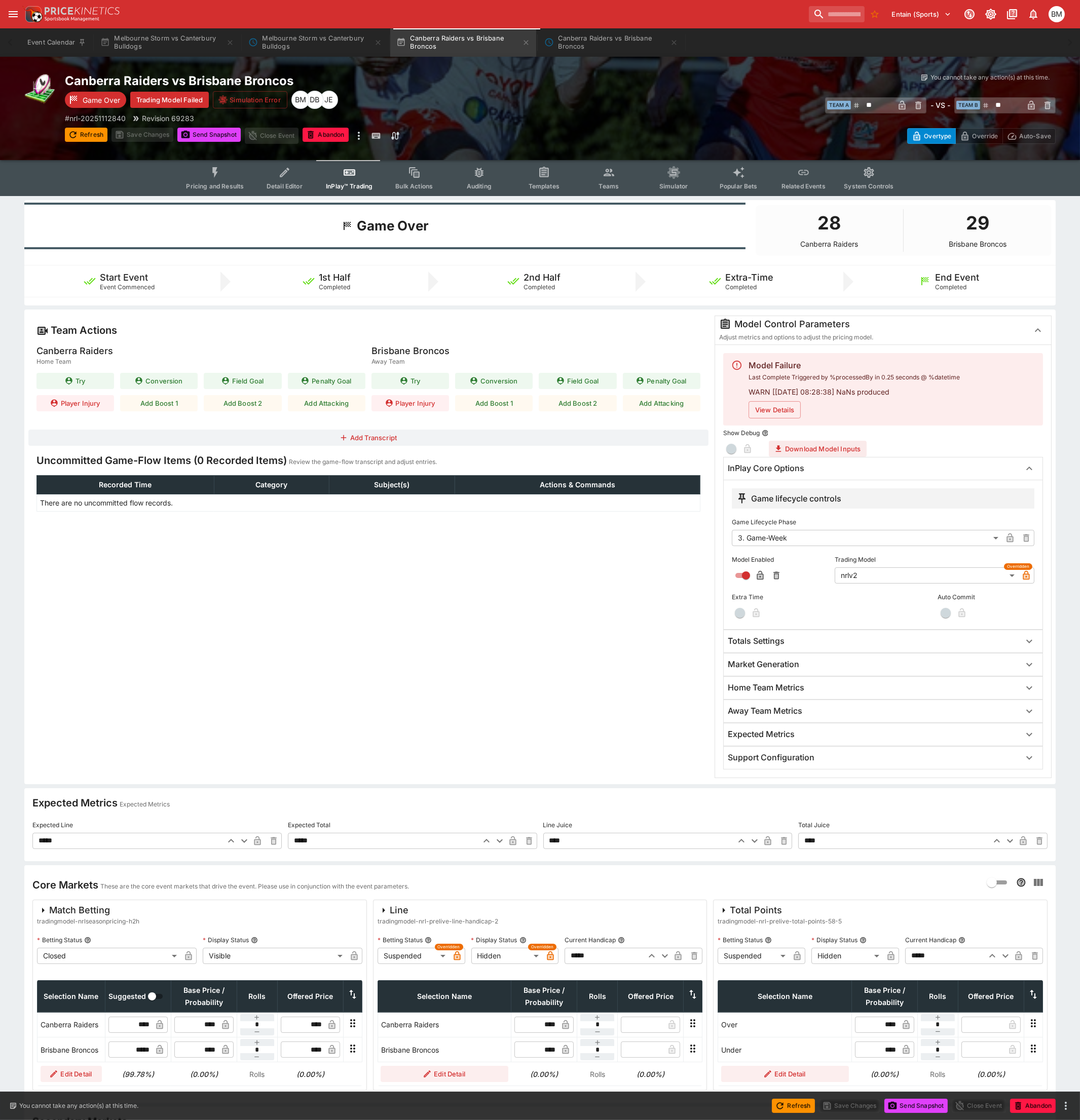
click at [939, 575] on body "Entain (Sports) 1 BM Event Calendar Melbourne Storm vs Canterbury Bulldogs Melb…" at bounding box center [540, 1076] width 1080 height 2152
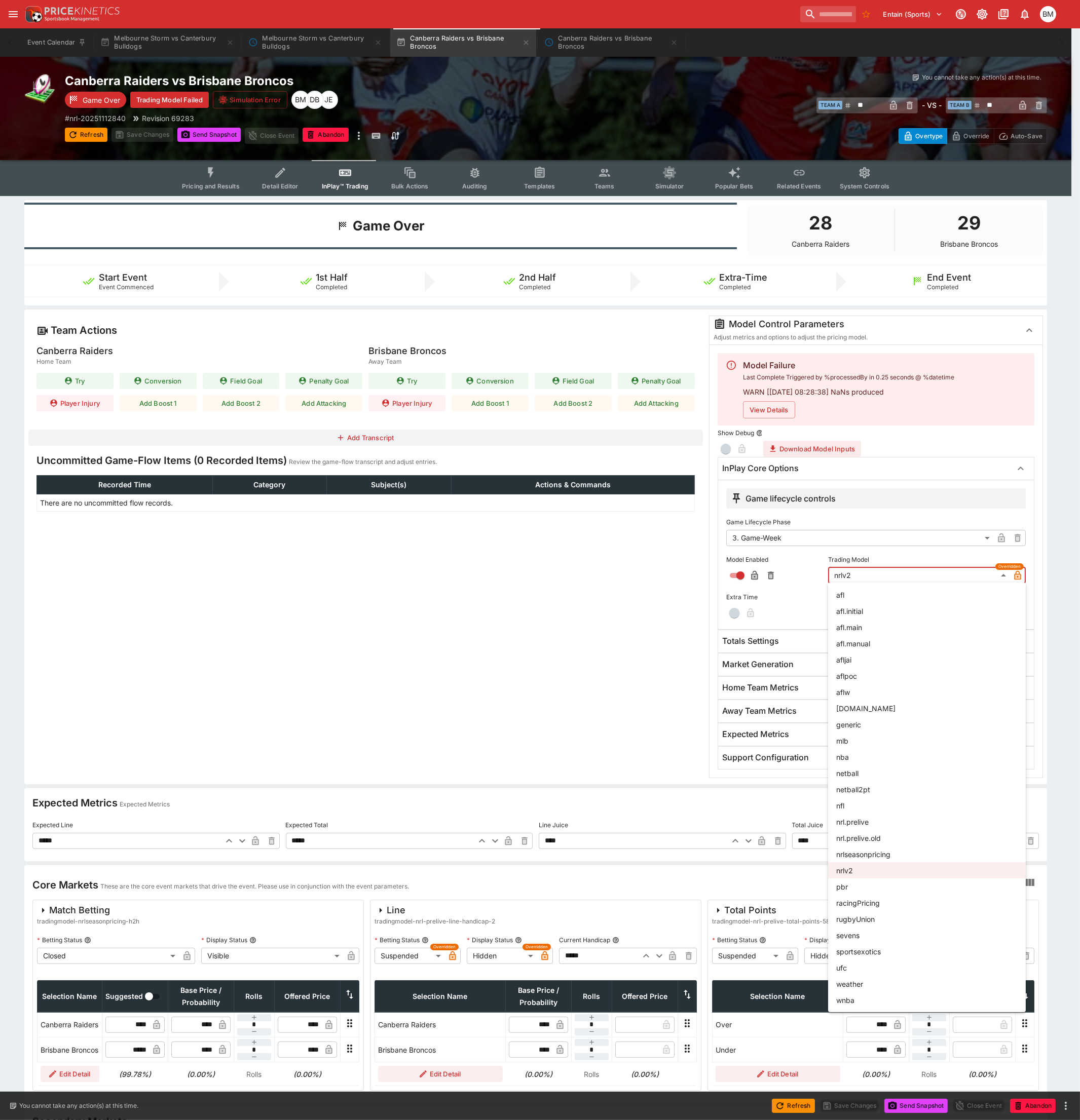
click at [256, 678] on div at bounding box center [540, 560] width 1080 height 1120
